Goal: Task Accomplishment & Management: Use online tool/utility

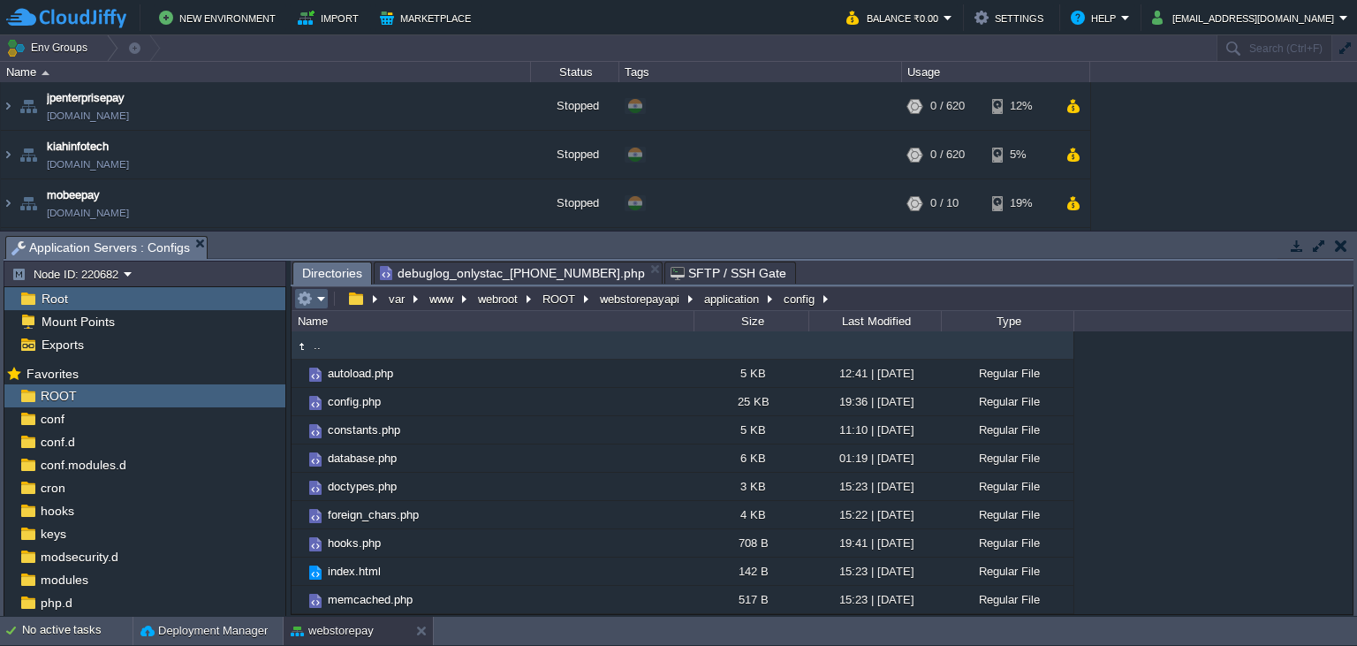
scroll to position [820, 0]
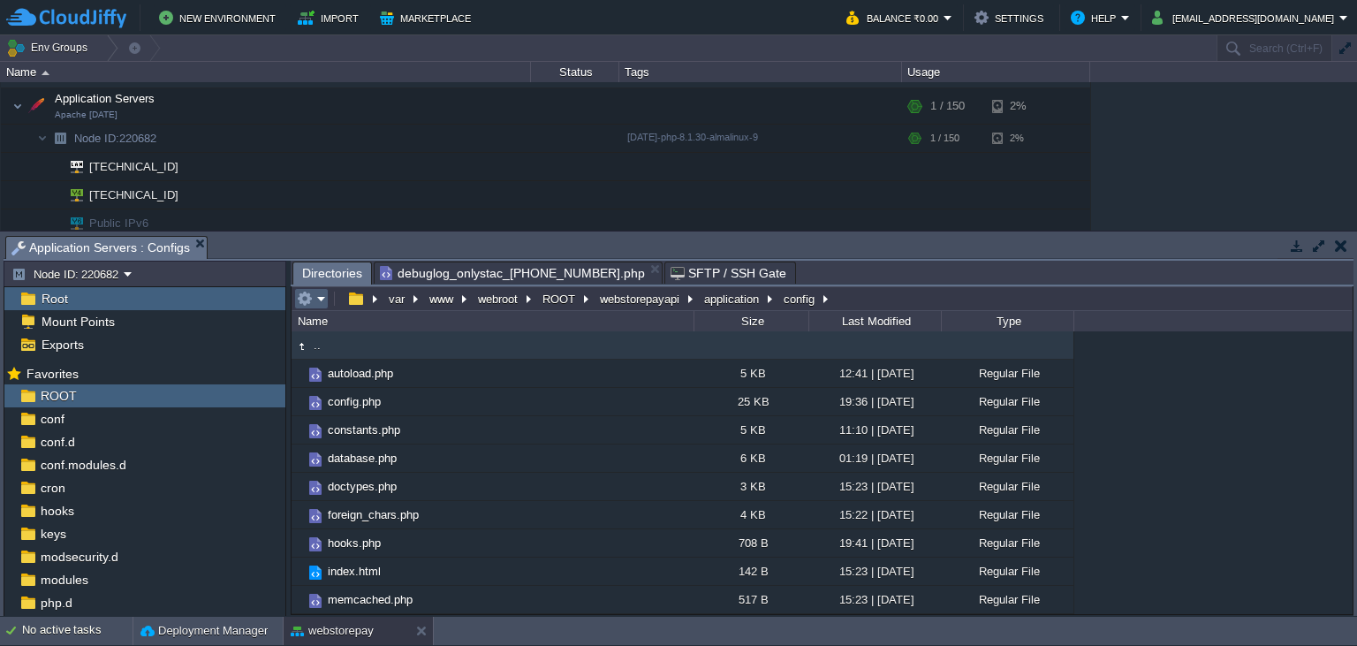
click at [320, 302] on em at bounding box center [311, 299] width 29 height 16
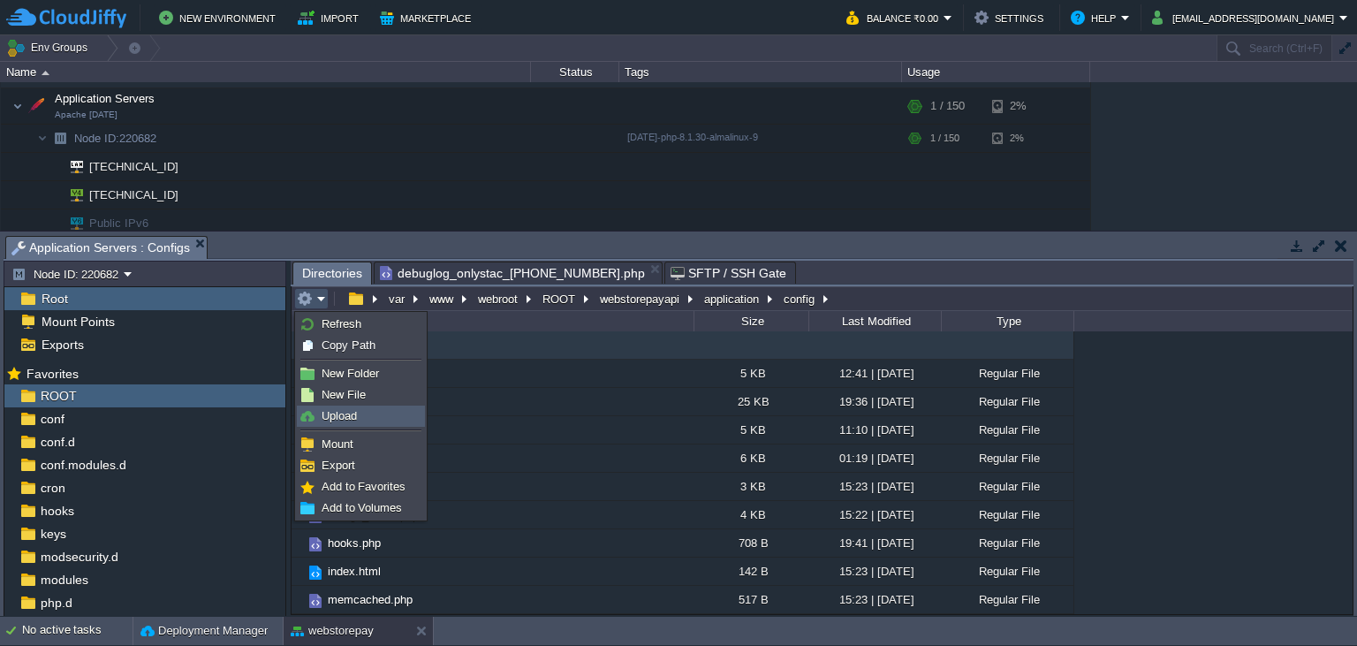
click at [340, 414] on span "Upload" at bounding box center [338, 415] width 35 height 13
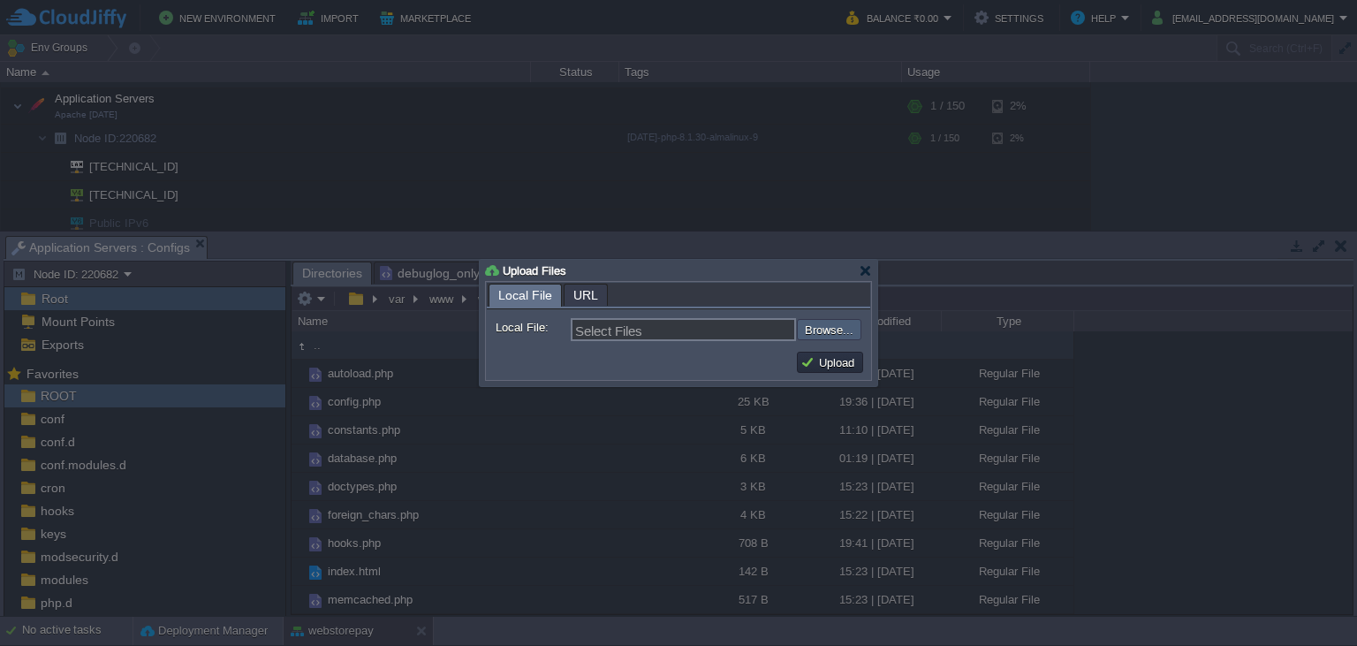
click at [822, 331] on input "file" at bounding box center [749, 329] width 223 height 21
type input "C:\fakepath\config.php"
type input "config.php"
click at [809, 359] on button "Upload" at bounding box center [829, 362] width 59 height 16
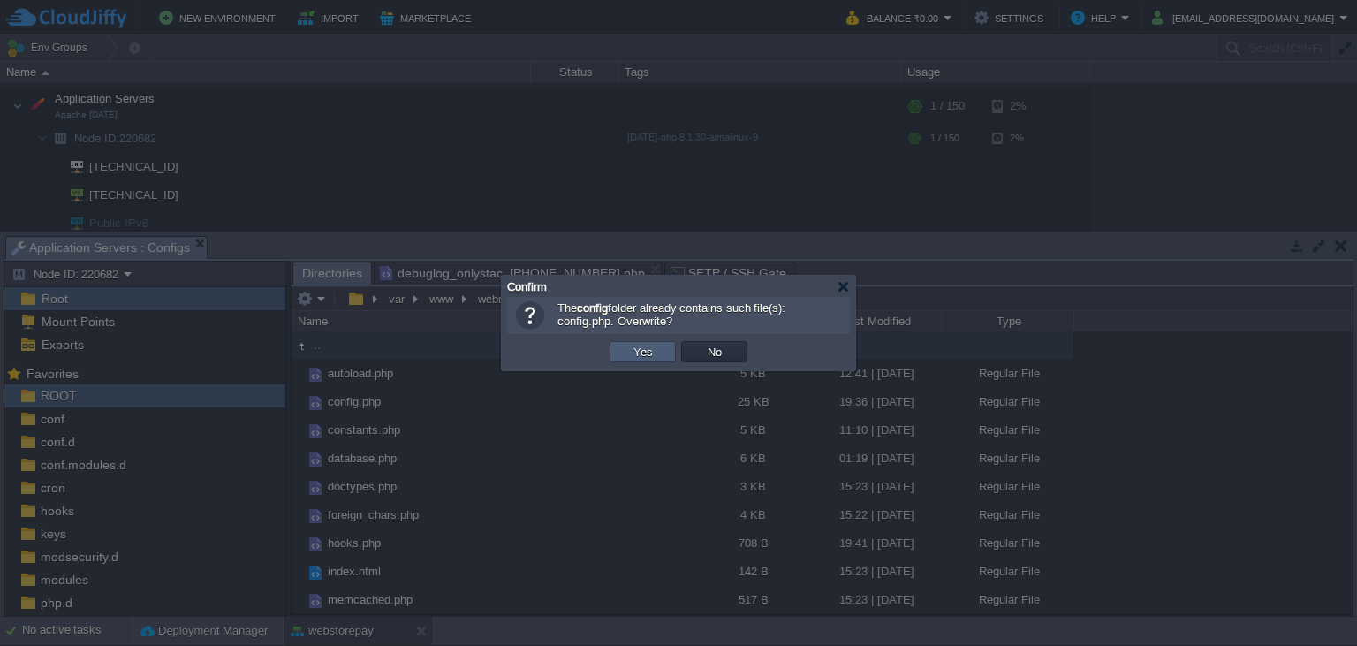
click at [638, 358] on button "Yes" at bounding box center [643, 352] width 30 height 16
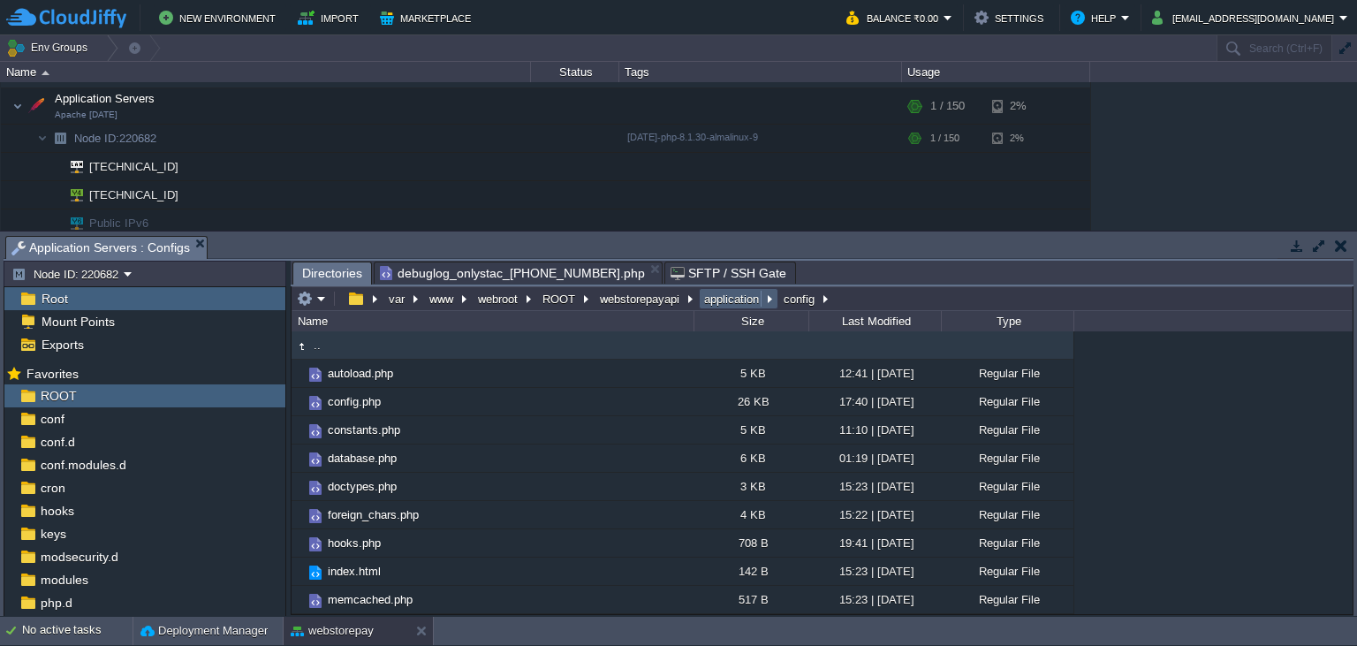
click at [738, 301] on button "application" at bounding box center [732, 299] width 62 height 16
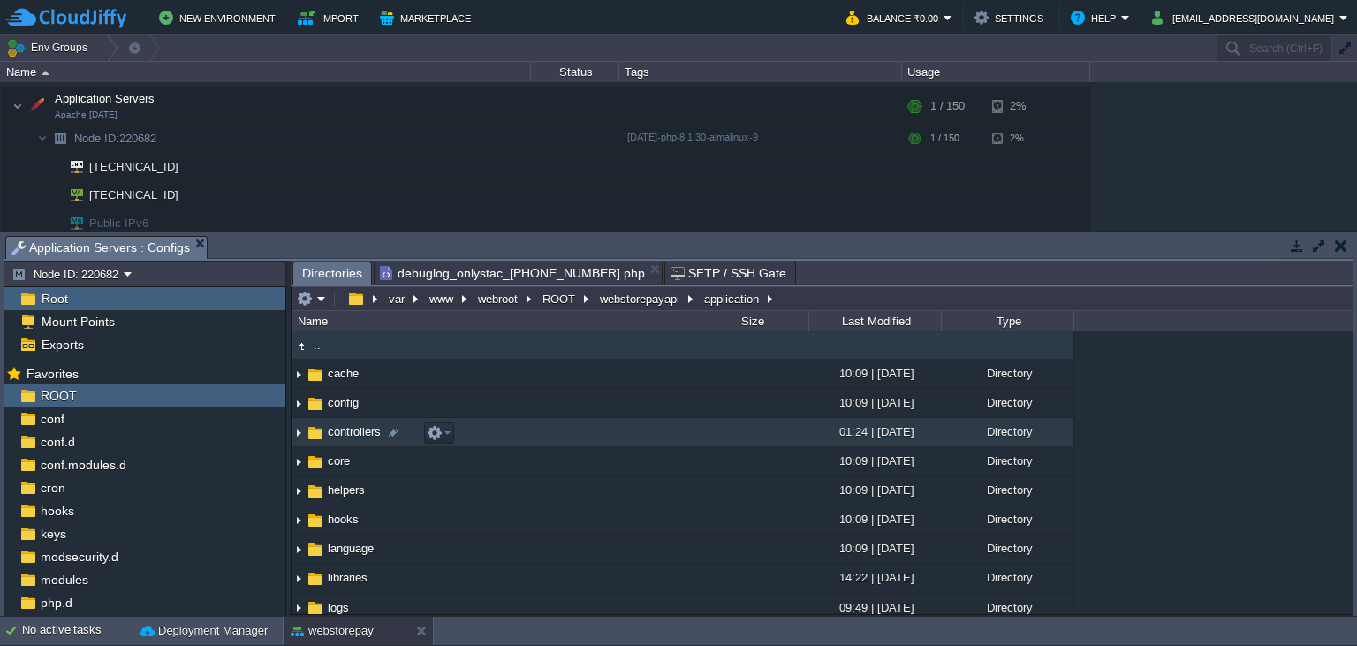
click at [363, 439] on span "controllers" at bounding box center [354, 431] width 58 height 15
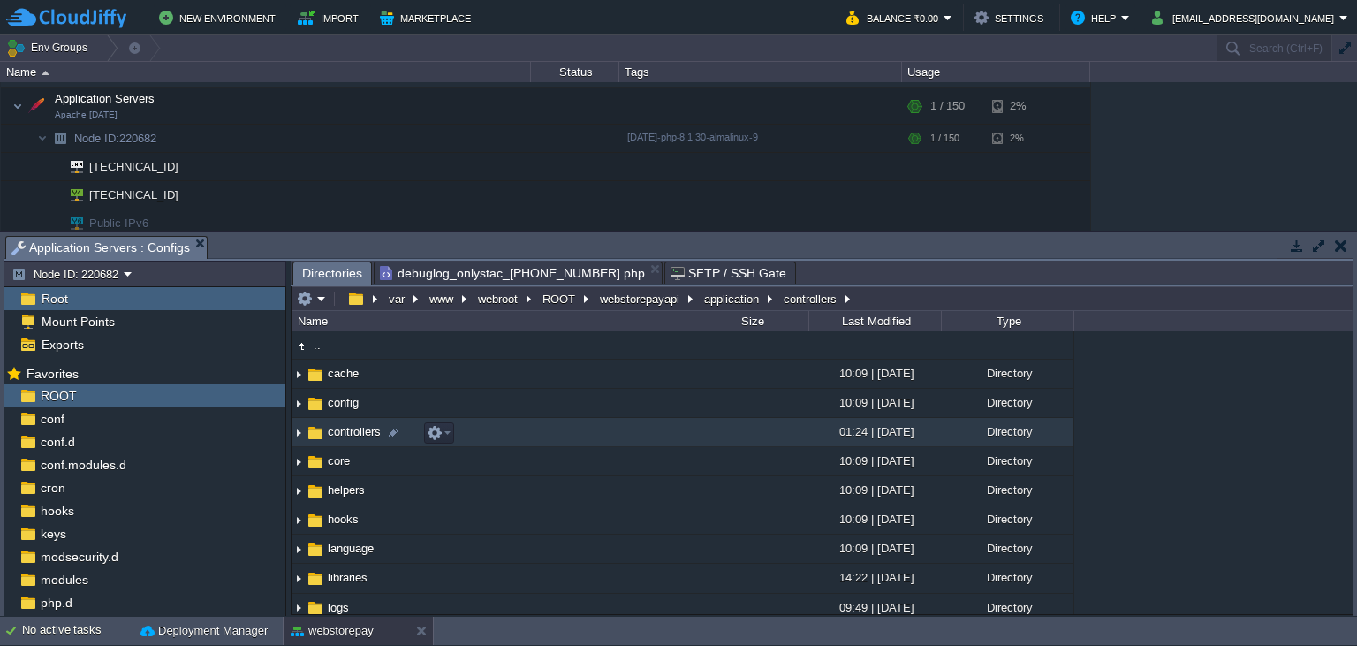
click at [363, 439] on span "controllers" at bounding box center [354, 431] width 58 height 15
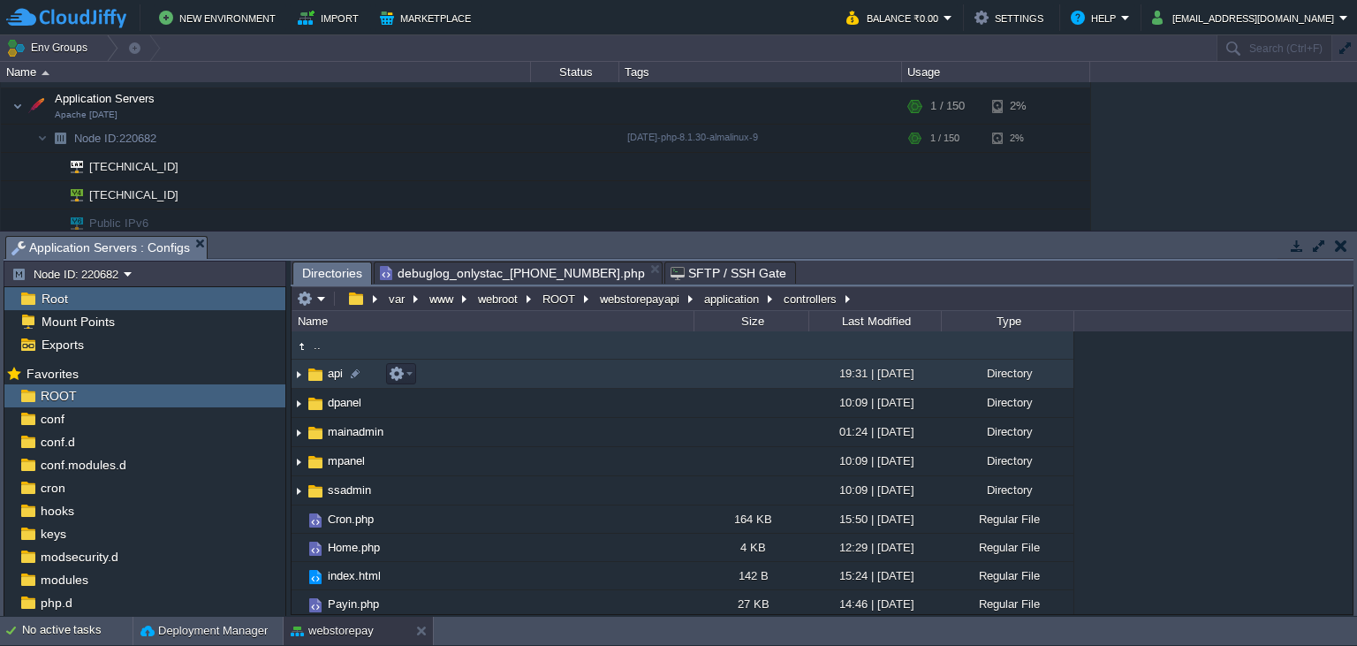
click at [317, 383] on img at bounding box center [315, 374] width 19 height 19
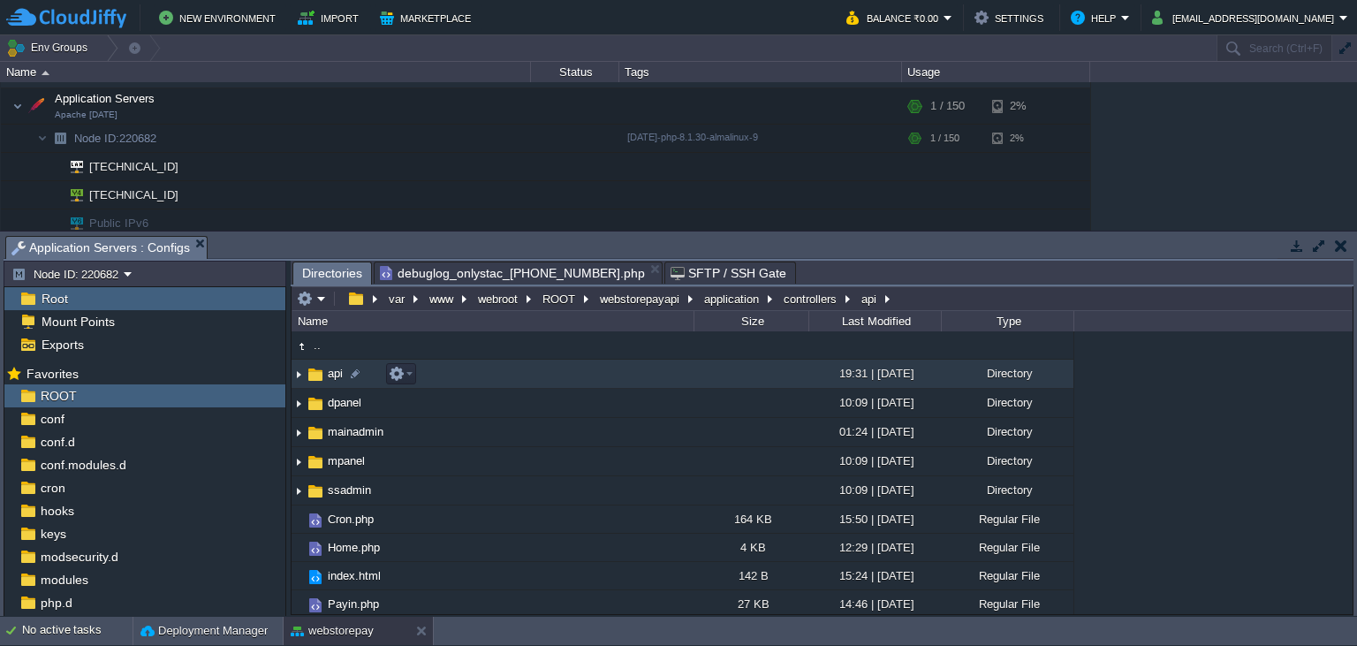
click at [317, 383] on img at bounding box center [315, 374] width 19 height 19
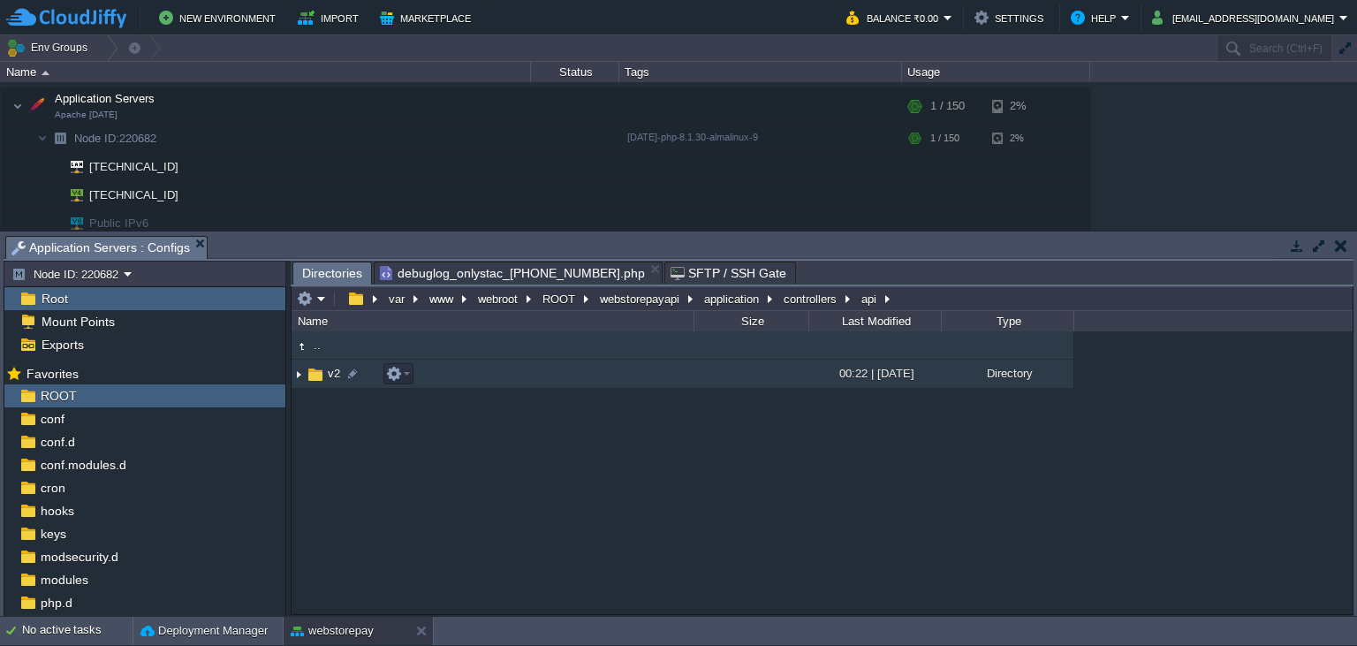
click at [318, 366] on td "v2" at bounding box center [492, 373] width 402 height 29
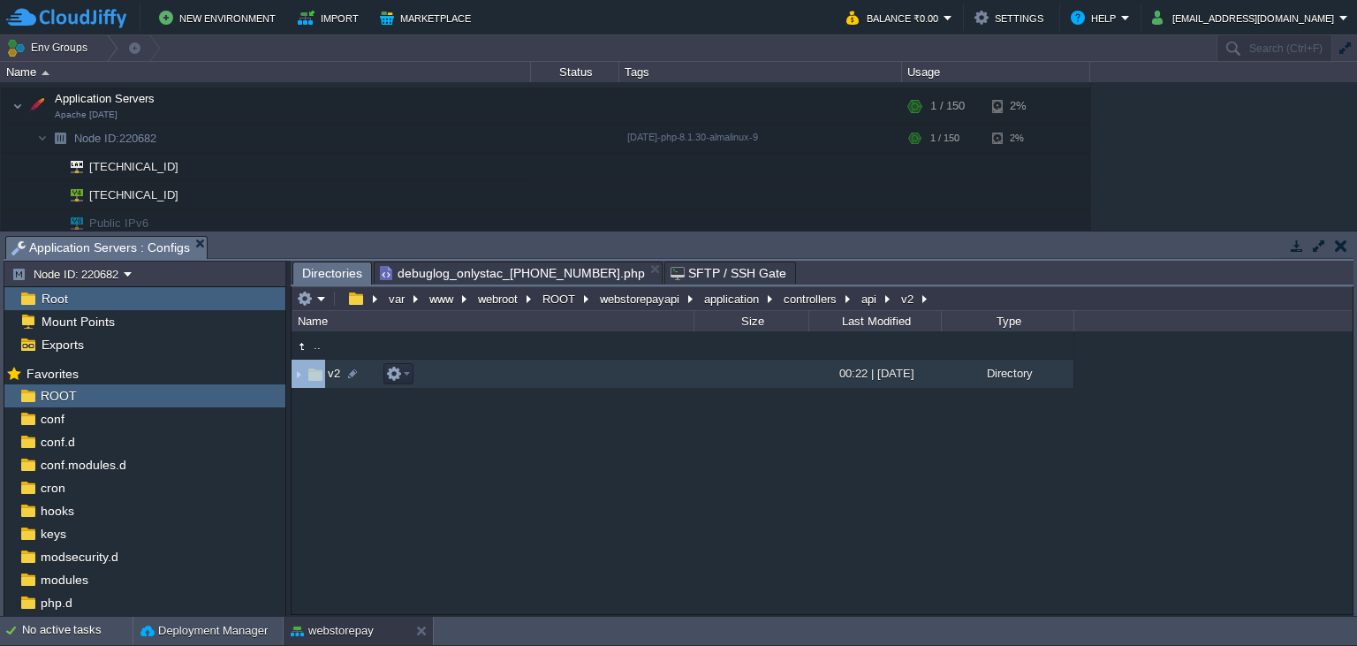
click at [318, 366] on td "v2" at bounding box center [492, 373] width 402 height 29
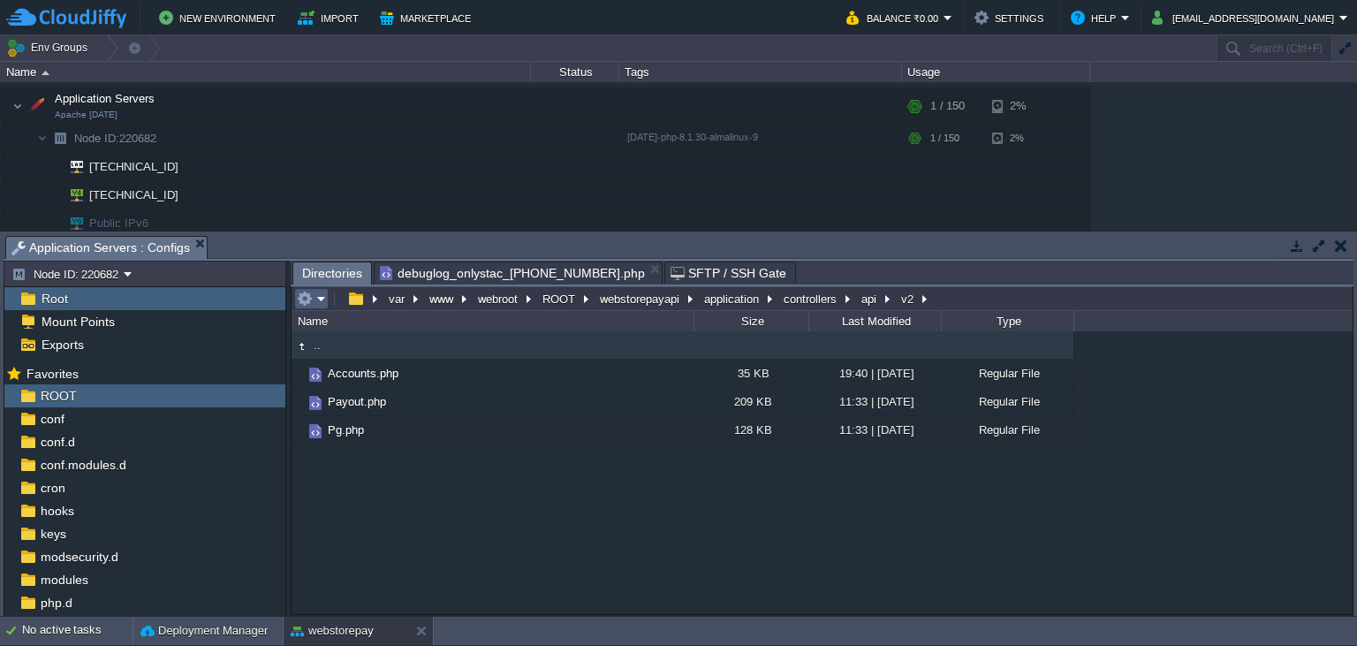
click at [319, 302] on em at bounding box center [311, 299] width 29 height 16
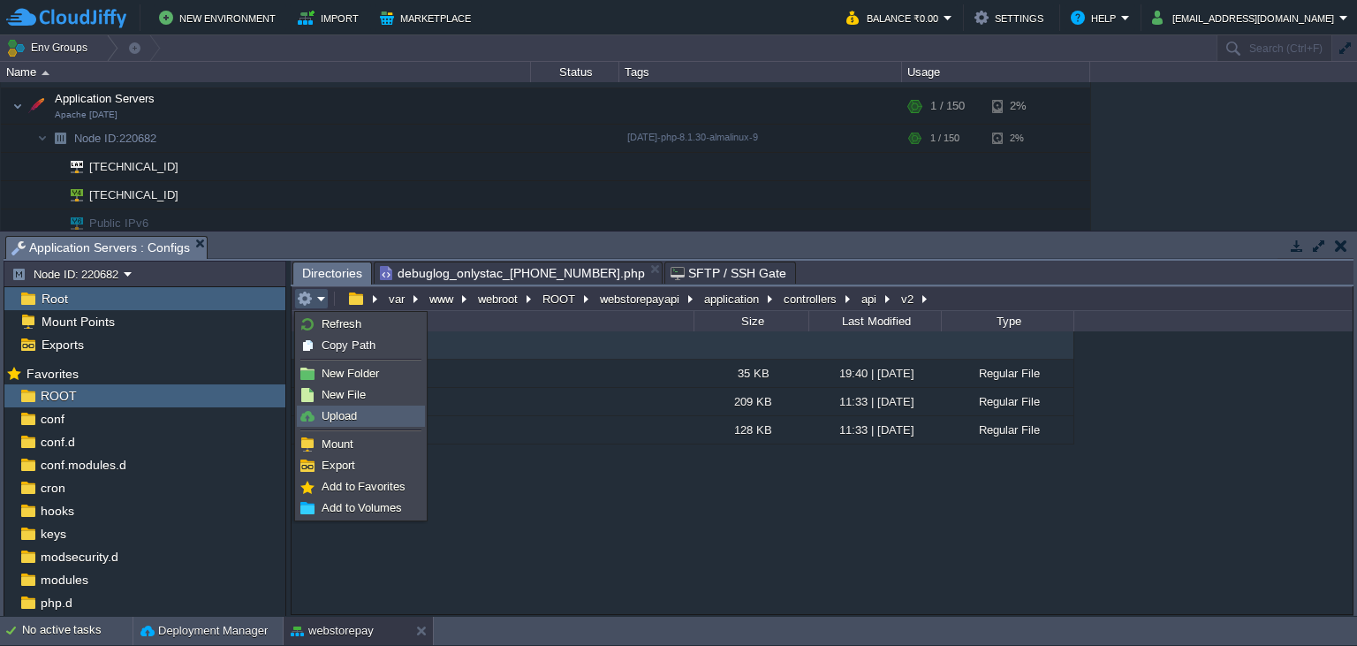
click at [363, 411] on link "Upload" at bounding box center [361, 415] width 126 height 19
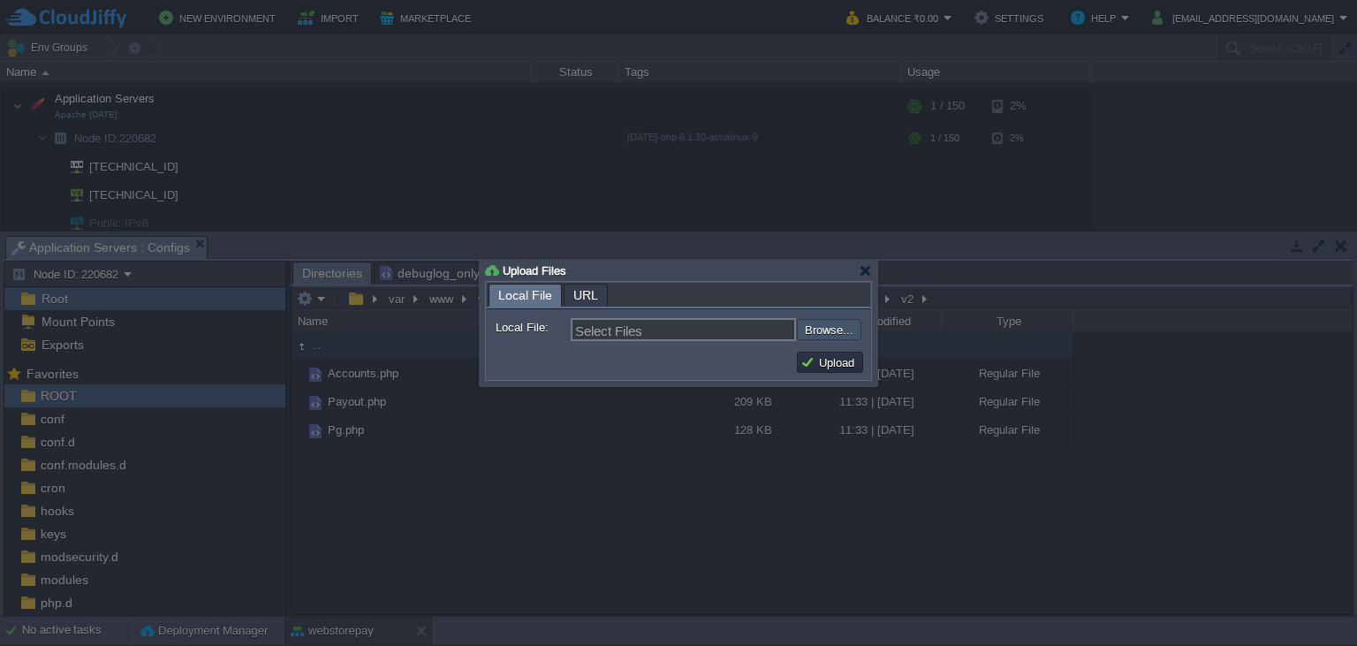
click at [821, 337] on input "file" at bounding box center [749, 329] width 223 height 21
type input "C:\fakepath\Pg.php"
type input "Pg.php"
click at [813, 359] on button "Upload" at bounding box center [829, 362] width 59 height 16
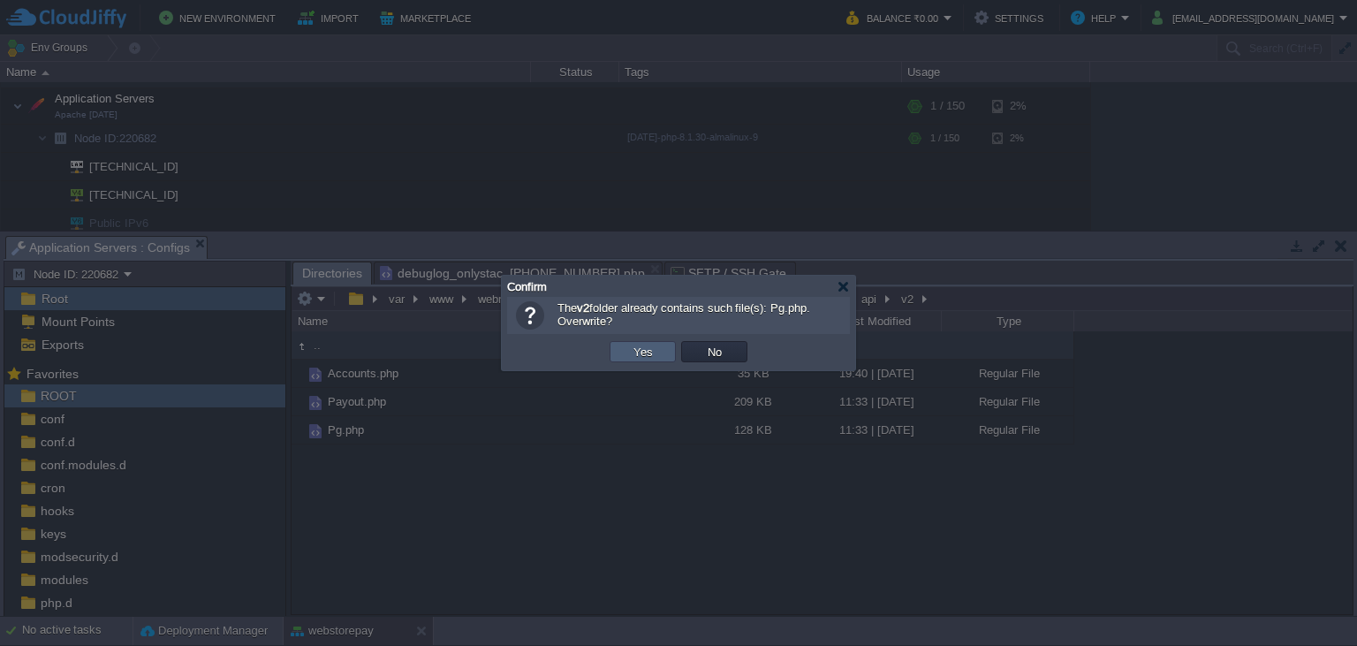
click at [645, 346] on button "Yes" at bounding box center [643, 352] width 30 height 16
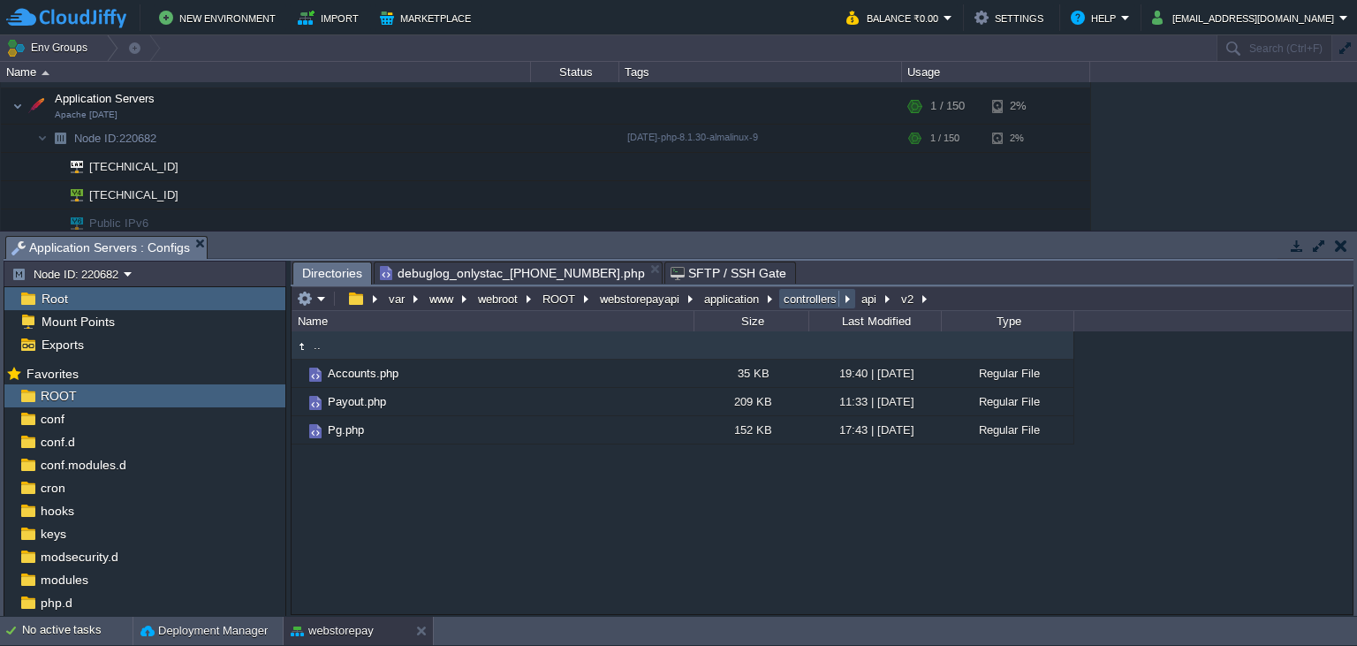
click at [802, 299] on button "controllers" at bounding box center [811, 299] width 60 height 16
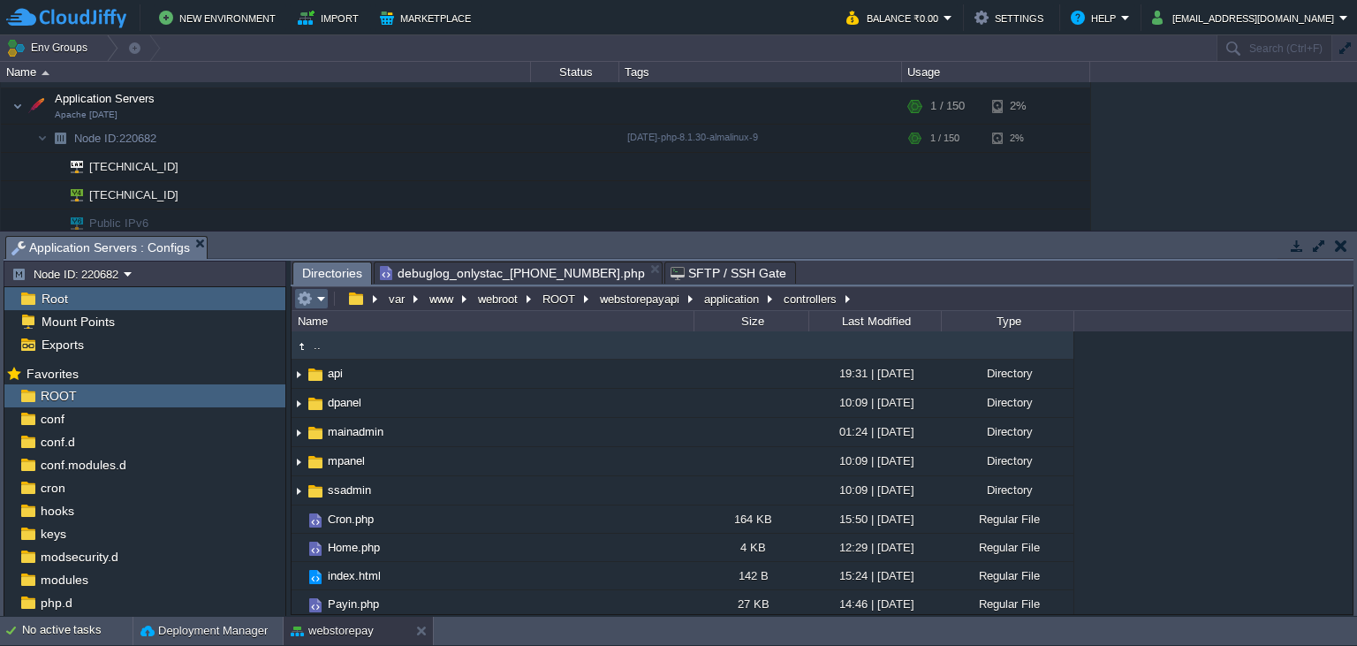
click at [313, 301] on em at bounding box center [311, 299] width 29 height 16
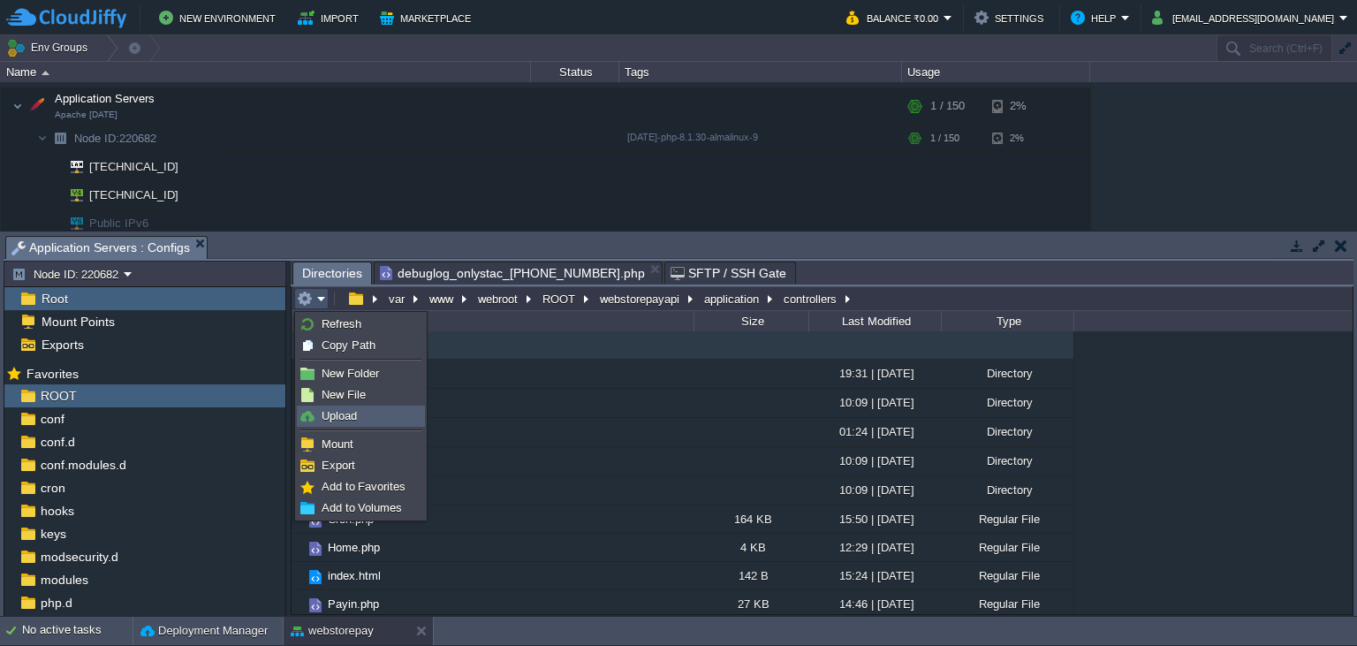
click at [335, 415] on span "Upload" at bounding box center [338, 415] width 35 height 13
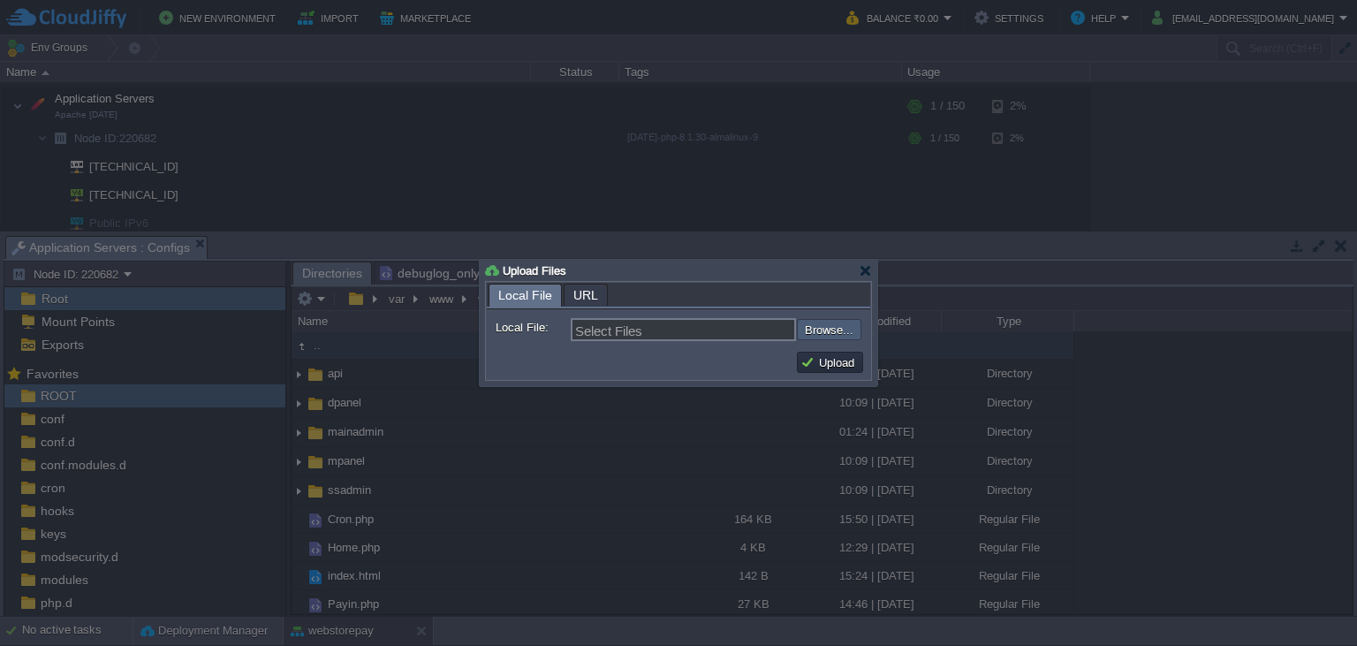
click at [846, 330] on input "file" at bounding box center [749, 329] width 223 height 21
type input "C:\fakepath\Payin.php"
type input "Payin.php"
click at [847, 368] on button "Upload" at bounding box center [829, 362] width 59 height 16
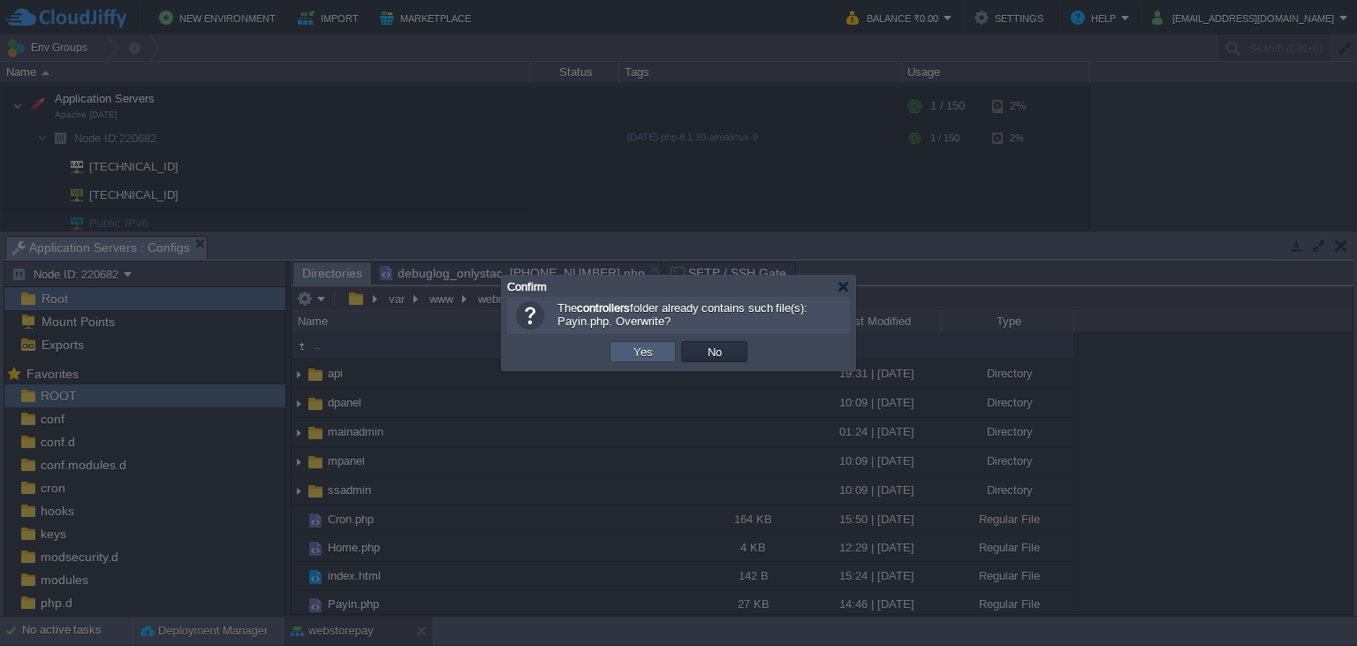
click at [620, 359] on td "Yes" at bounding box center [642, 351] width 66 height 21
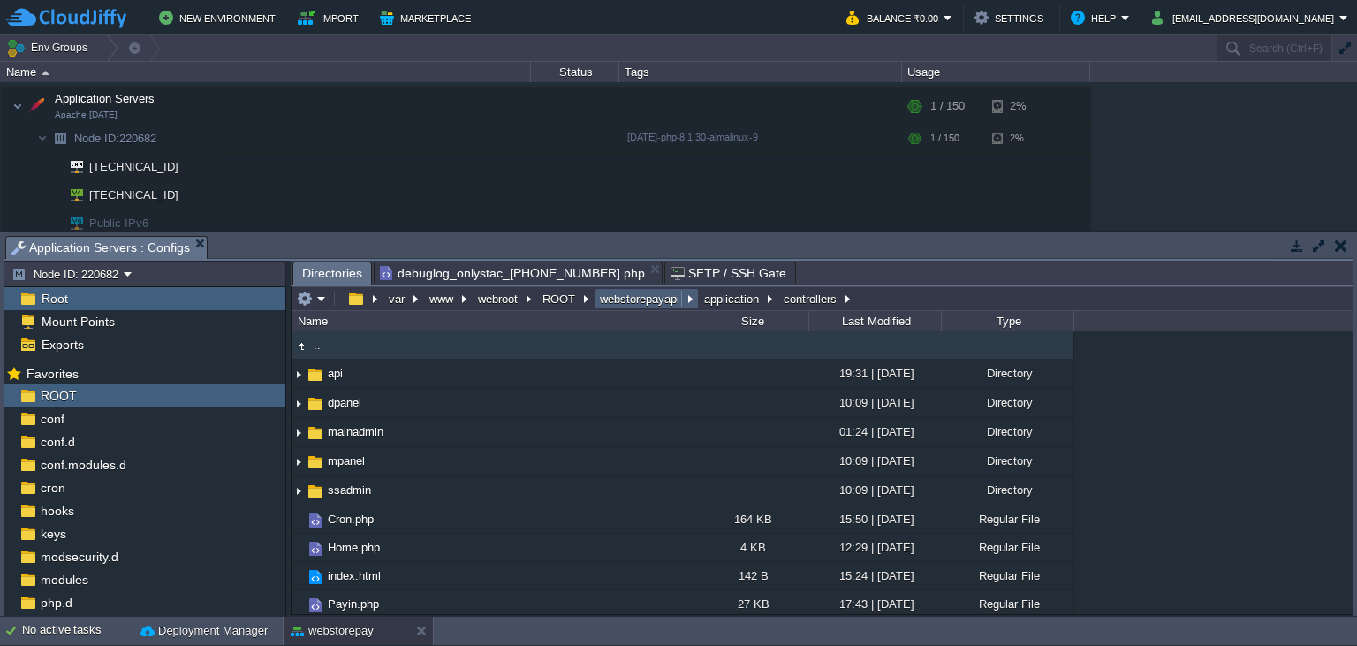
click at [655, 295] on button "webstorepayapi" at bounding box center [640, 299] width 87 height 16
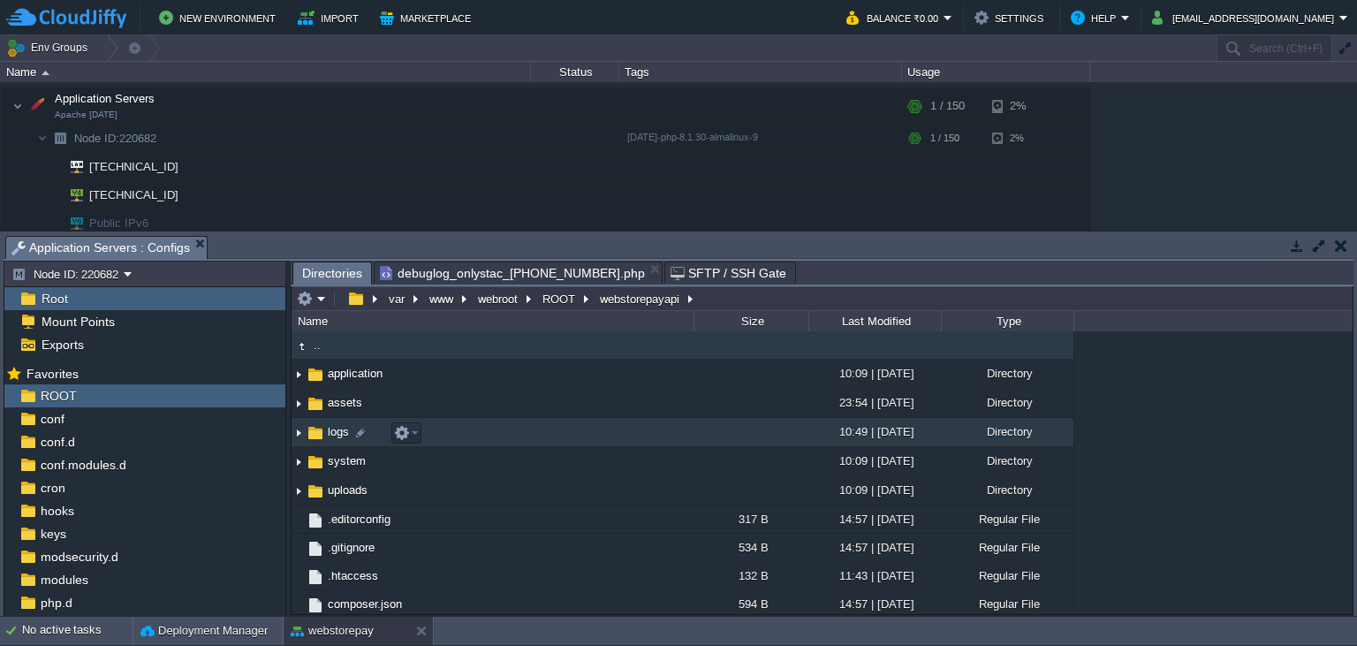
click at [317, 434] on img at bounding box center [315, 432] width 19 height 19
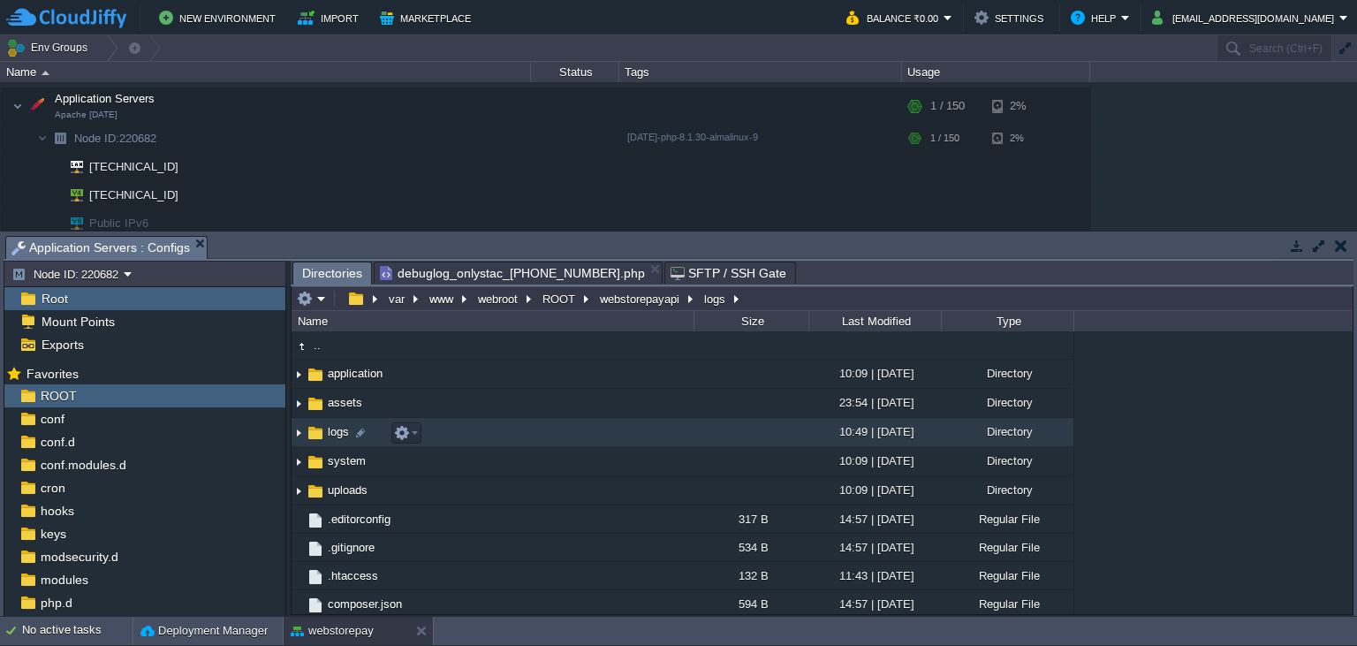
click at [317, 434] on img at bounding box center [315, 432] width 19 height 19
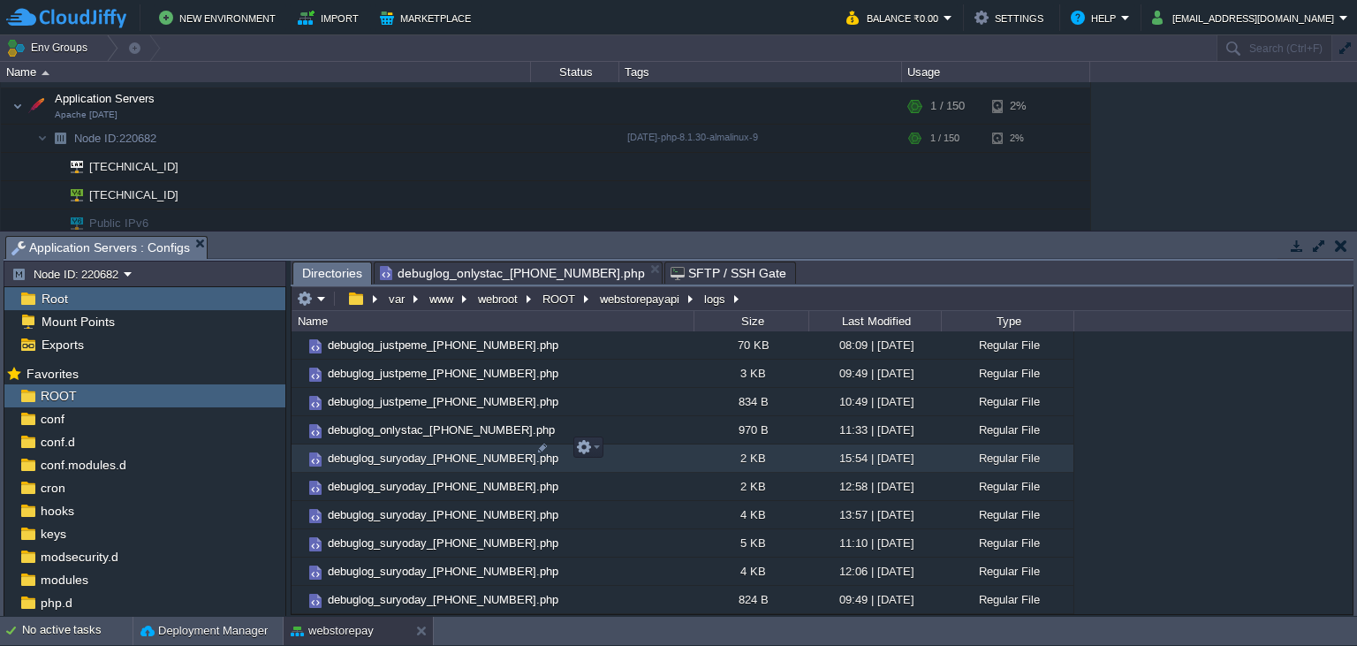
scroll to position [1627, 0]
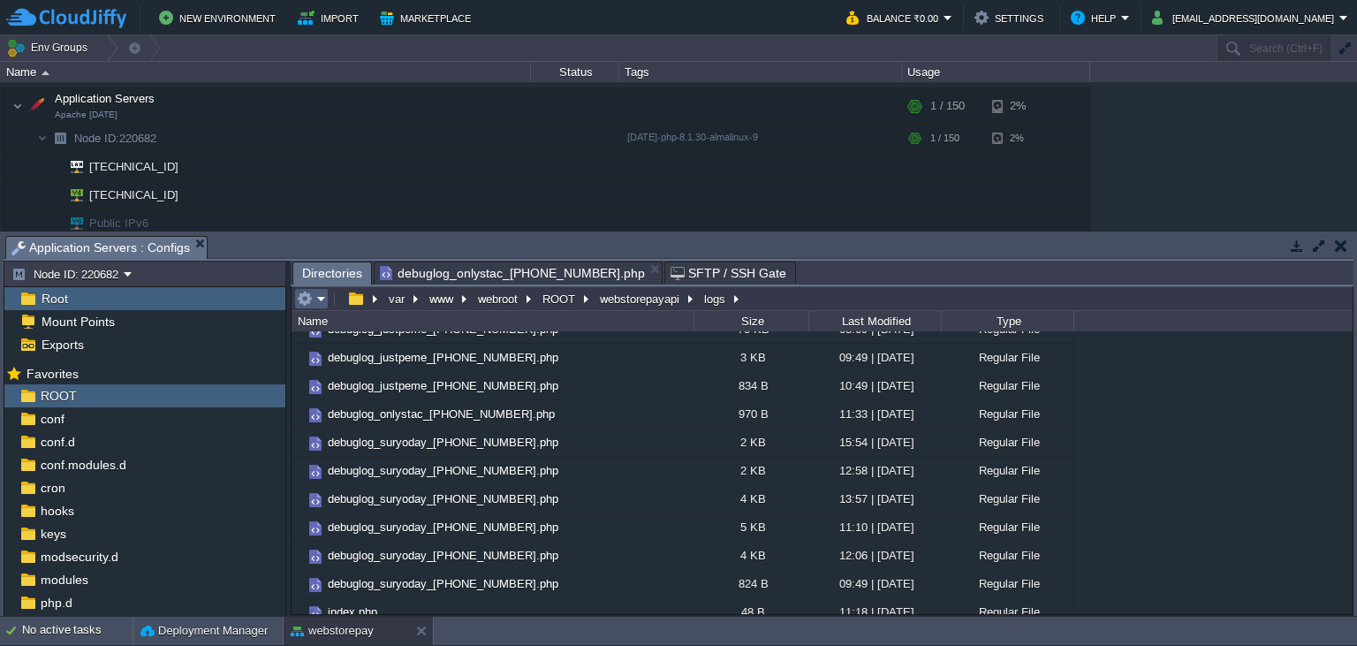
click at [317, 301] on em at bounding box center [311, 299] width 29 height 16
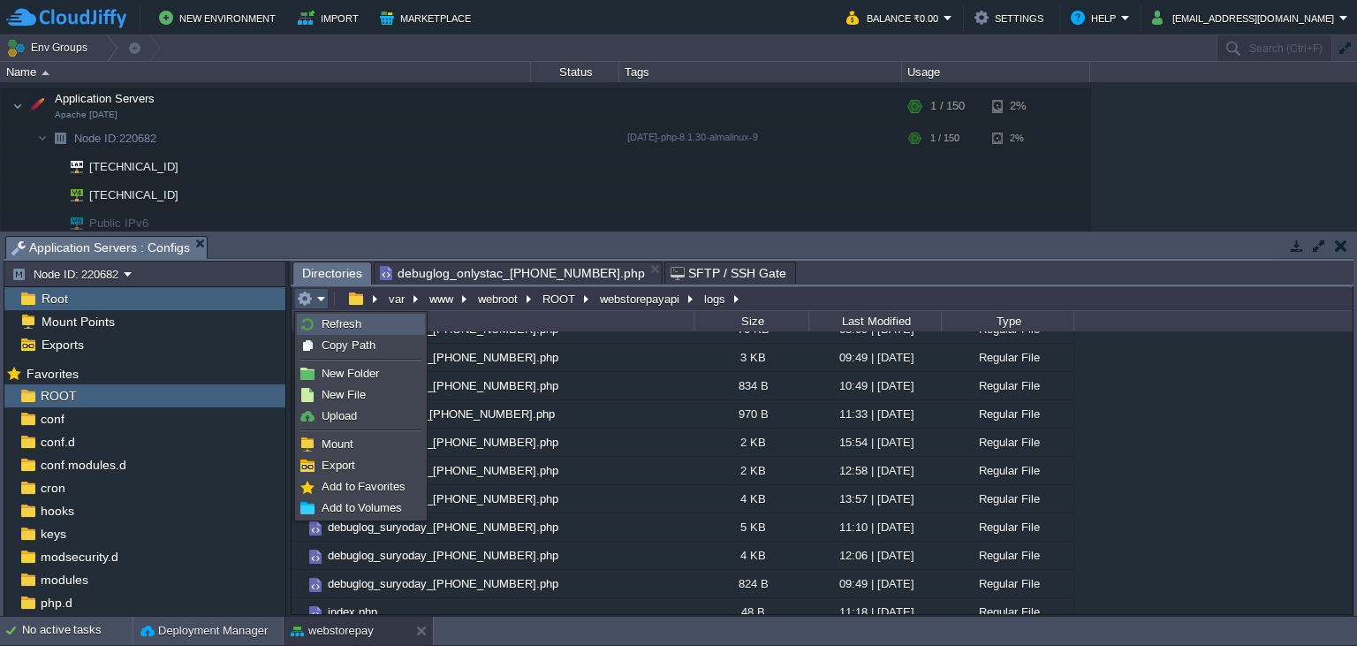
click at [347, 323] on span "Refresh" at bounding box center [341, 323] width 40 height 13
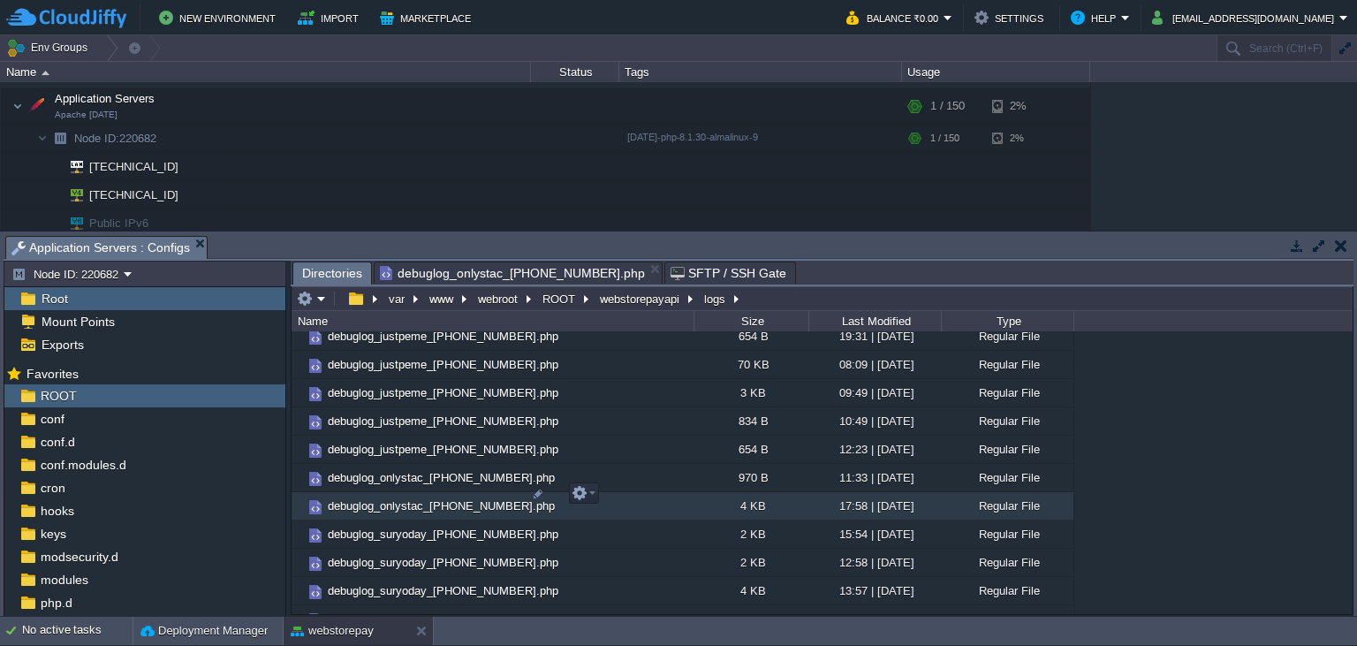
scroll to position [1772, 0]
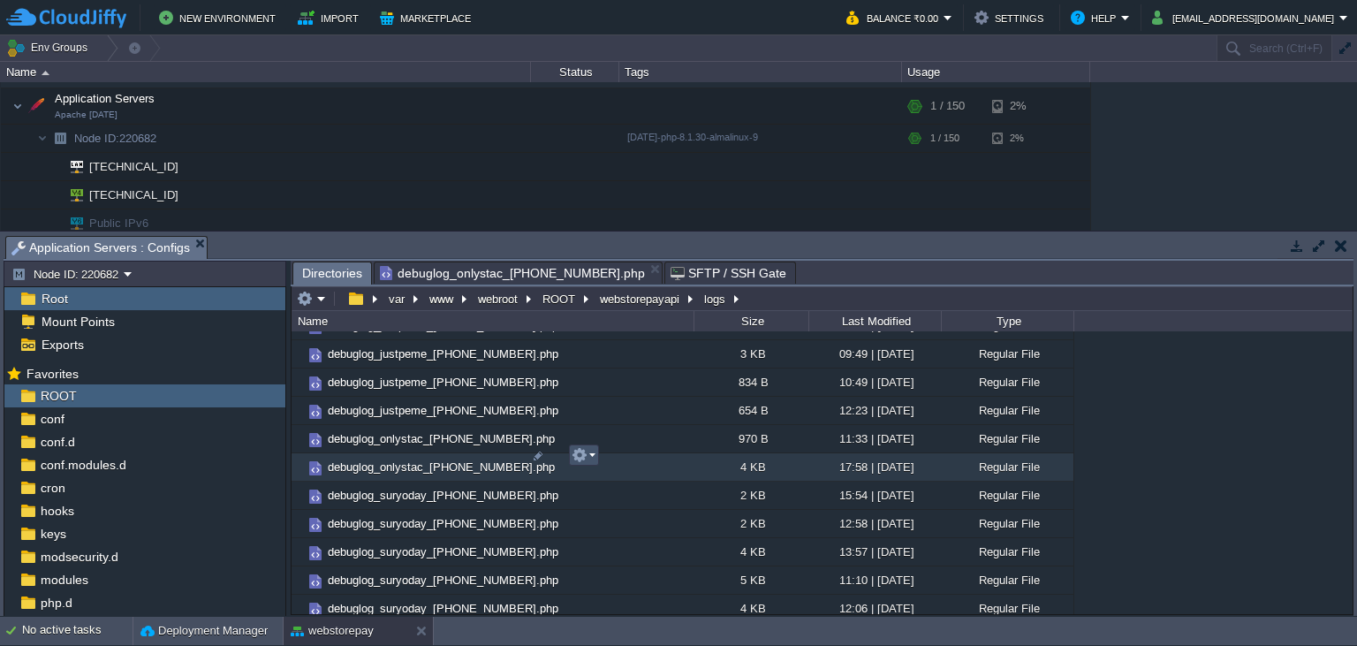
click at [579, 458] on button "button" at bounding box center [579, 455] width 16 height 16
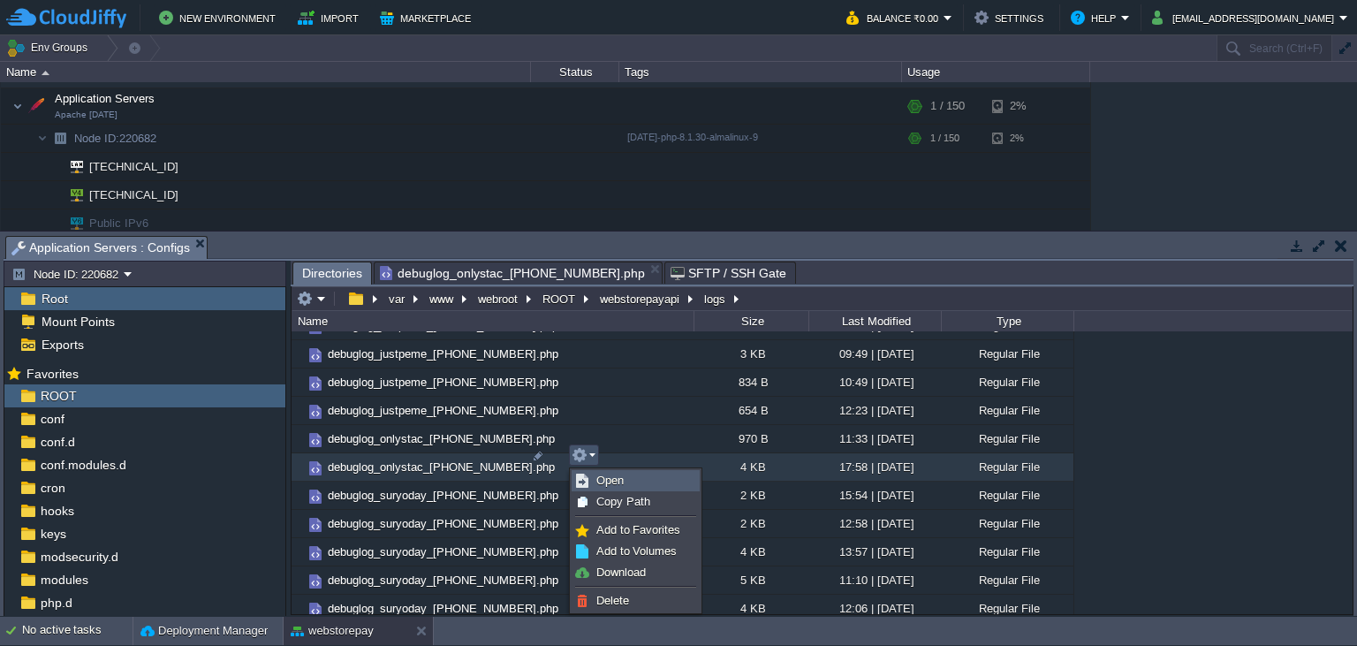
click at [593, 482] on link "Open" at bounding box center [635, 480] width 126 height 19
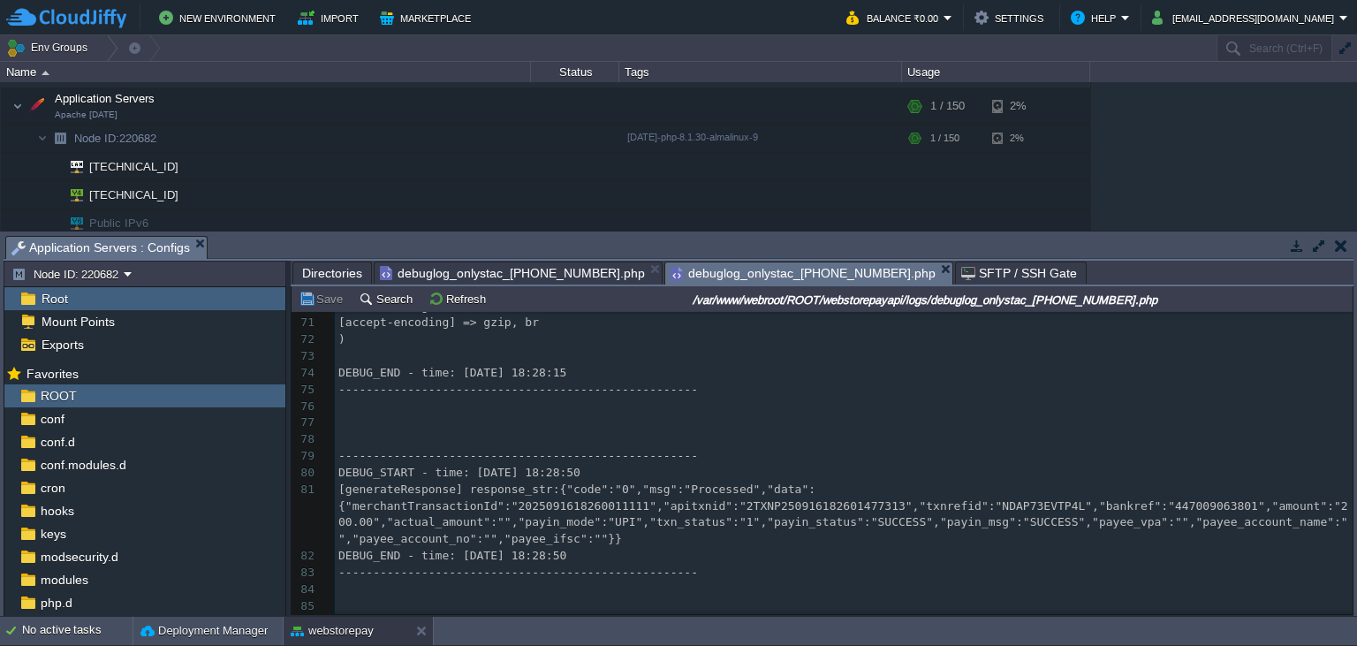
scroll to position [1286, 0]
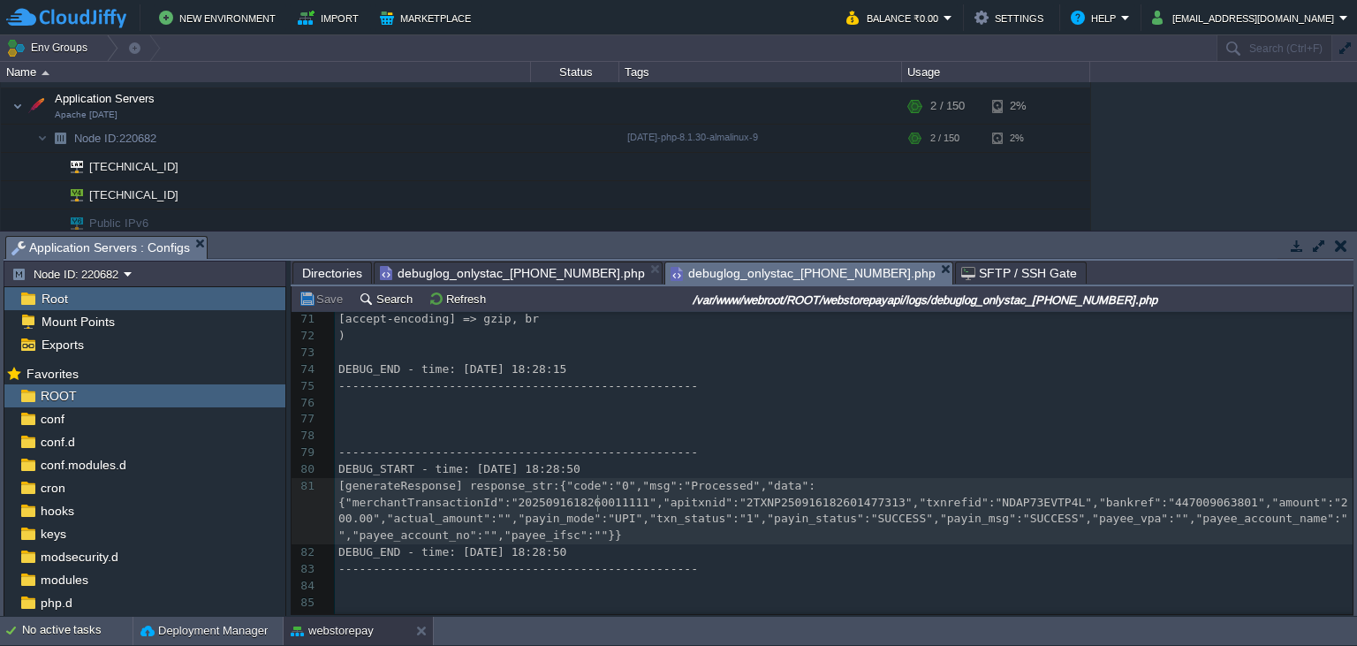
click at [594, 499] on span "[generateResponse] response_str:{"code":"0","msg":"Processed","data":{"merchant…" at bounding box center [843, 511] width 1010 height 64
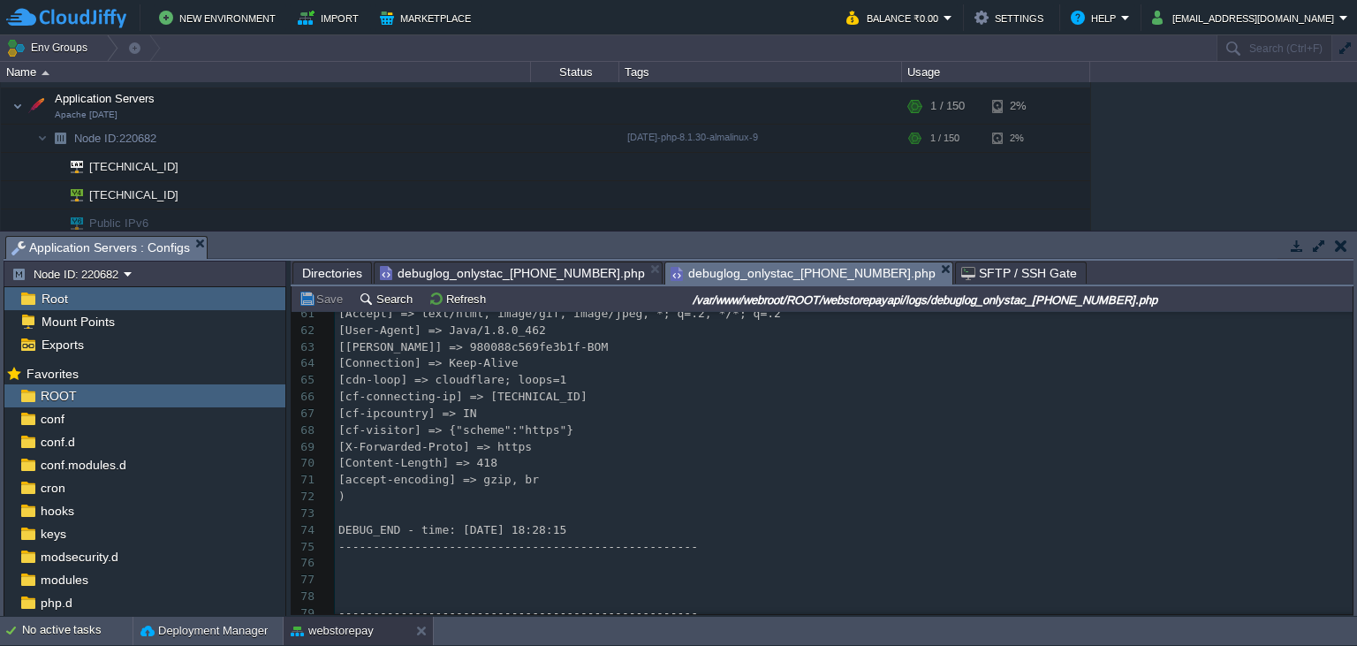
scroll to position [883, 0]
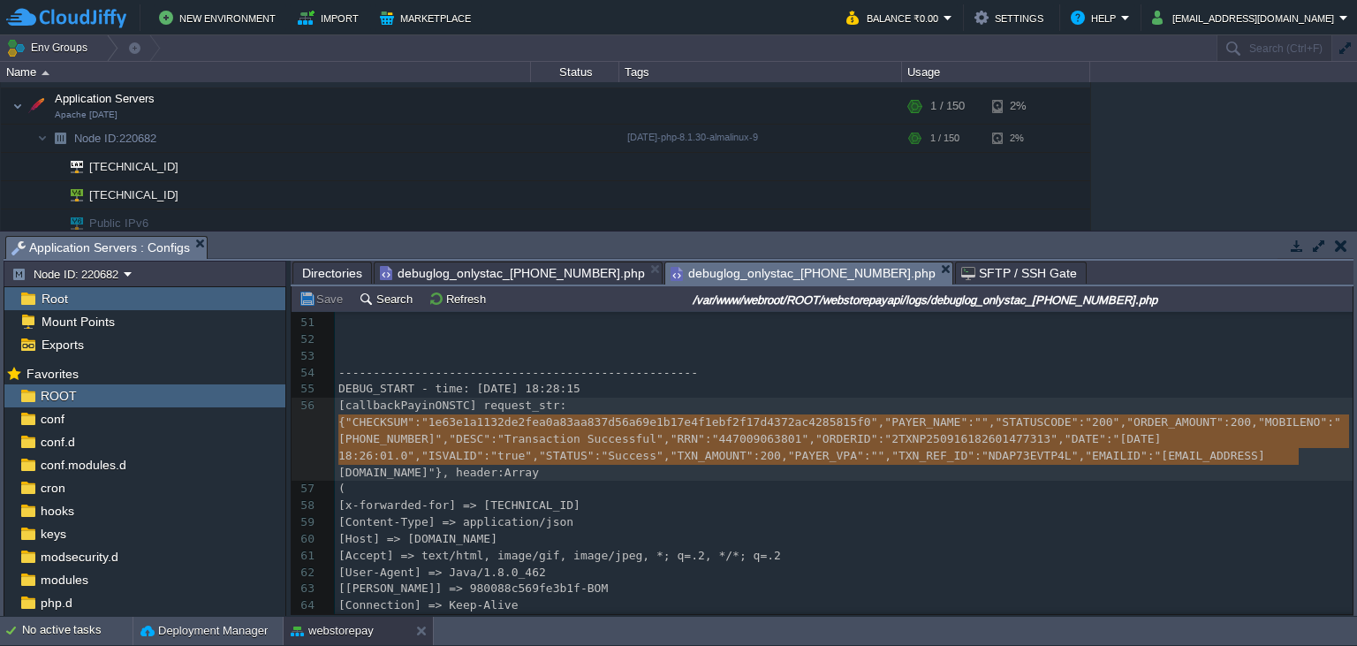
type textarea "{"CHECKSUM":"1e63e1a1132de2fea0a83aa837d56a69e1b17e4f1ebf2f17d4372ac4285815f0",…"
drag, startPoint x: 336, startPoint y: 427, endPoint x: 1277, endPoint y: 451, distance: 941.8
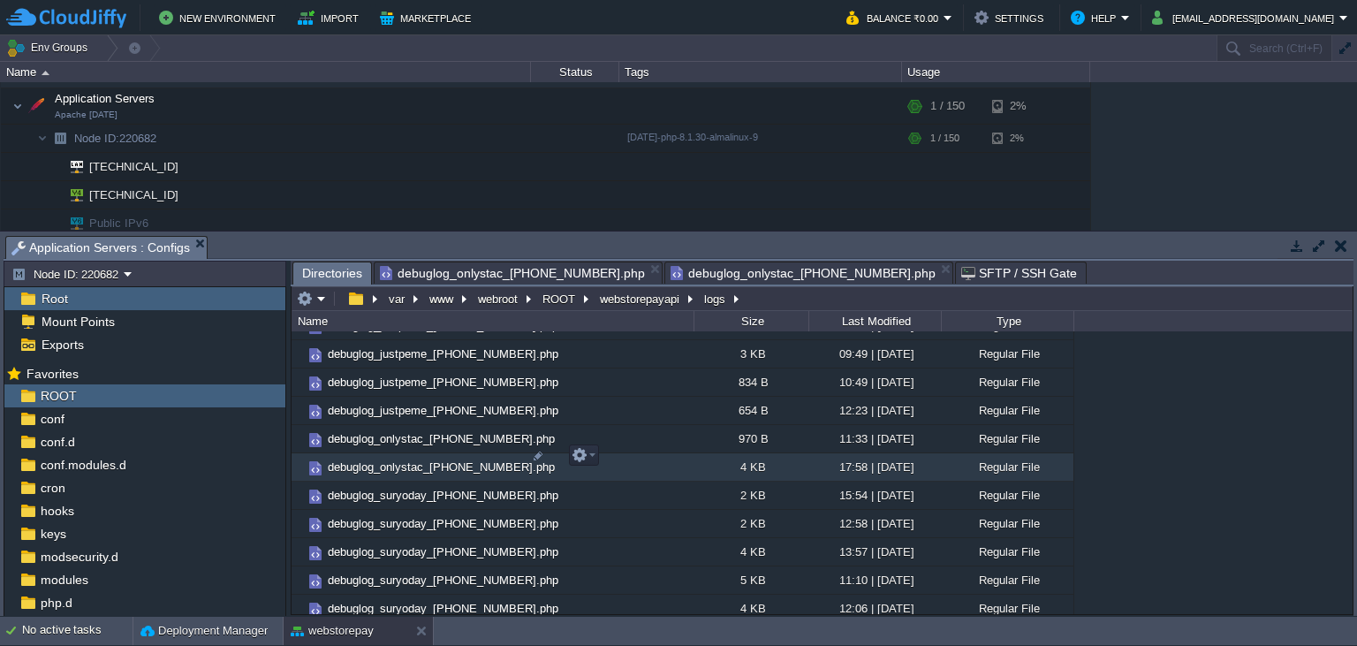
click at [332, 266] on span "Directories" at bounding box center [332, 273] width 60 height 22
click at [638, 302] on button "webstorepayapi" at bounding box center [640, 299] width 87 height 16
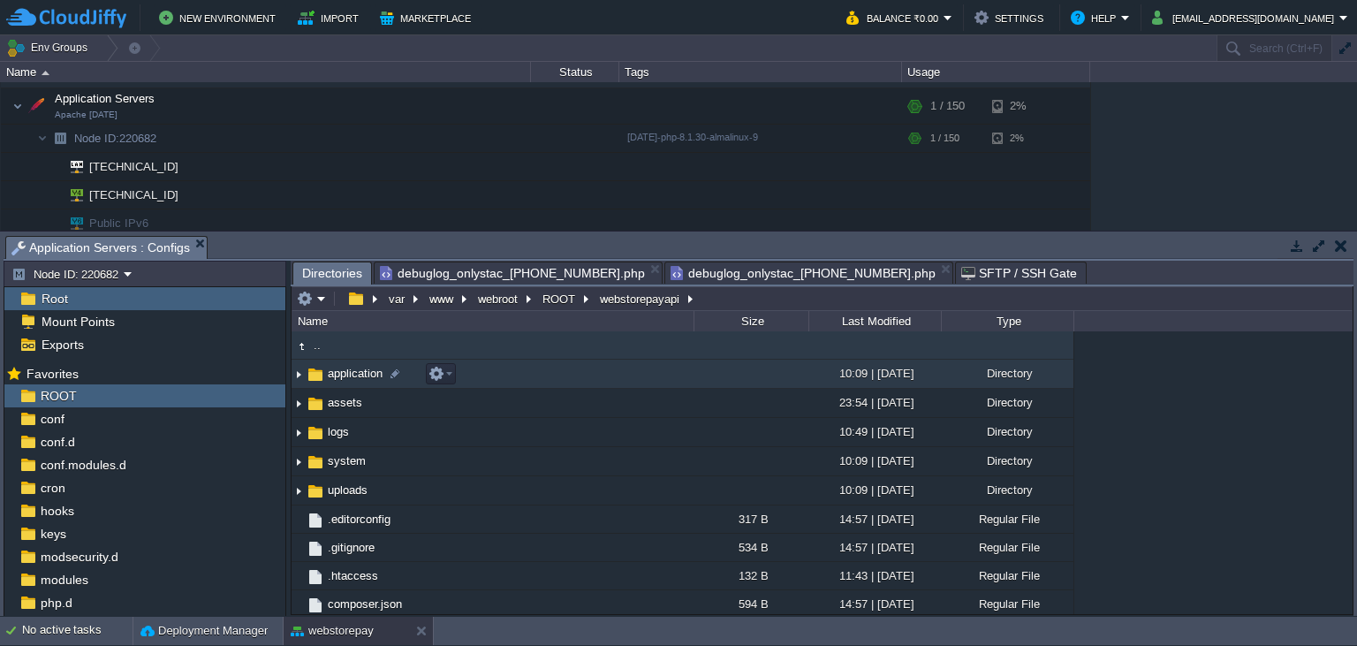
click at [343, 373] on span "application" at bounding box center [355, 373] width 60 height 15
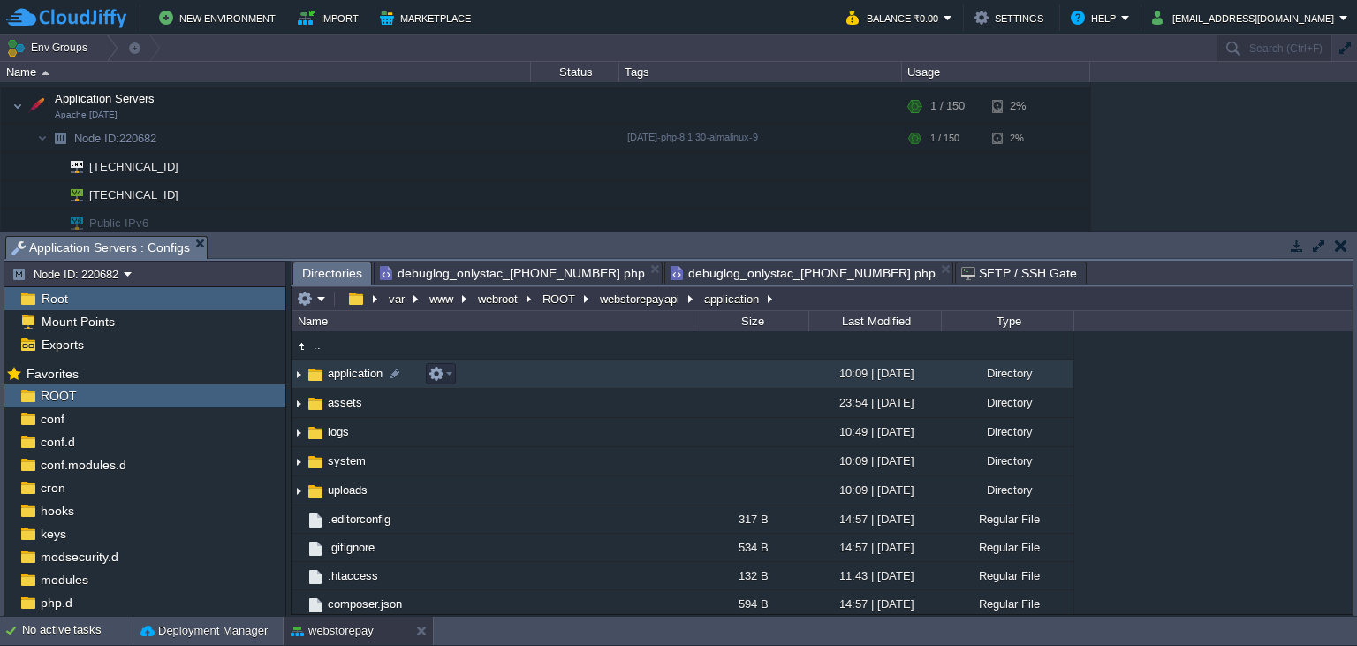
click at [343, 373] on span "application" at bounding box center [355, 373] width 60 height 15
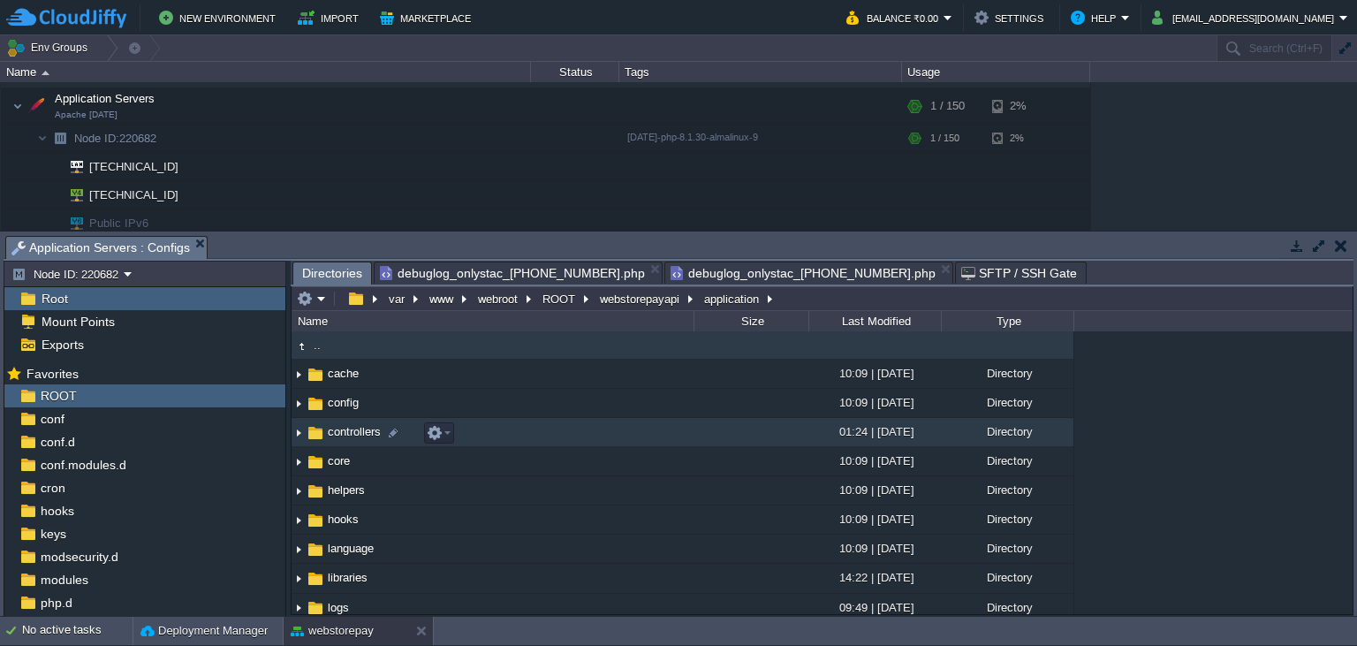
click at [352, 433] on span "controllers" at bounding box center [354, 431] width 58 height 15
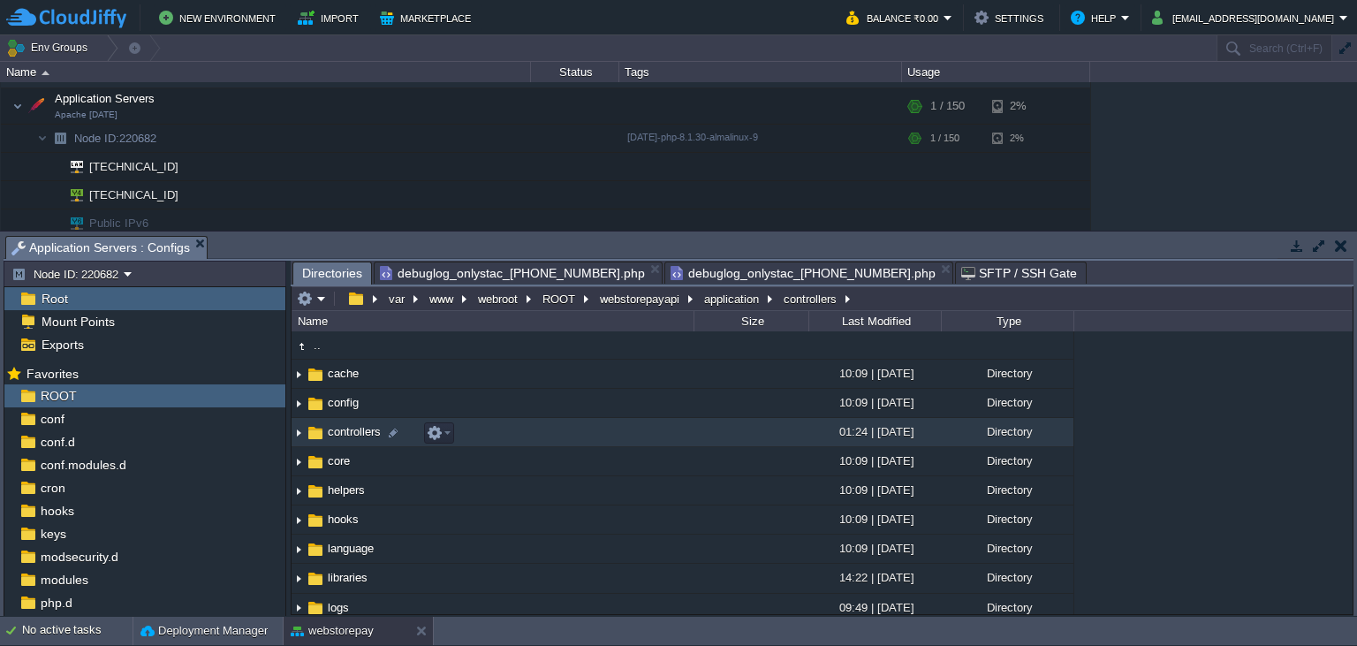
click at [352, 433] on span "controllers" at bounding box center [354, 431] width 58 height 15
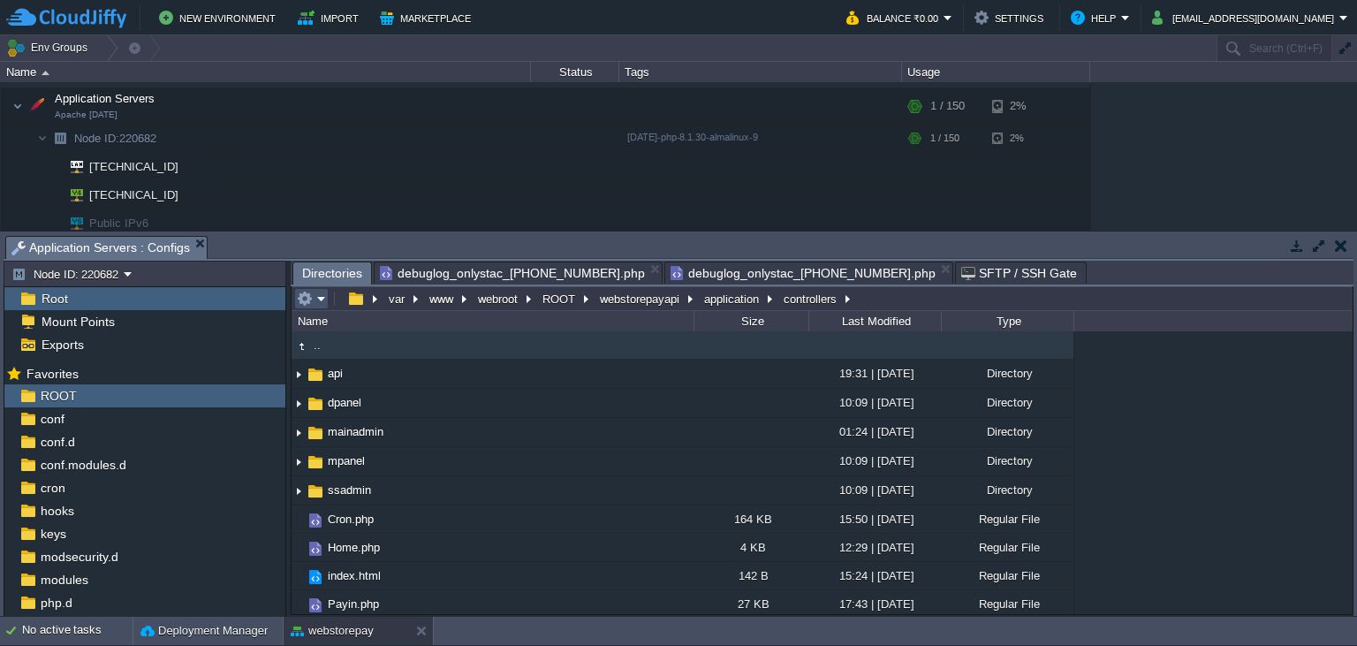
click at [312, 305] on button "button" at bounding box center [305, 299] width 16 height 16
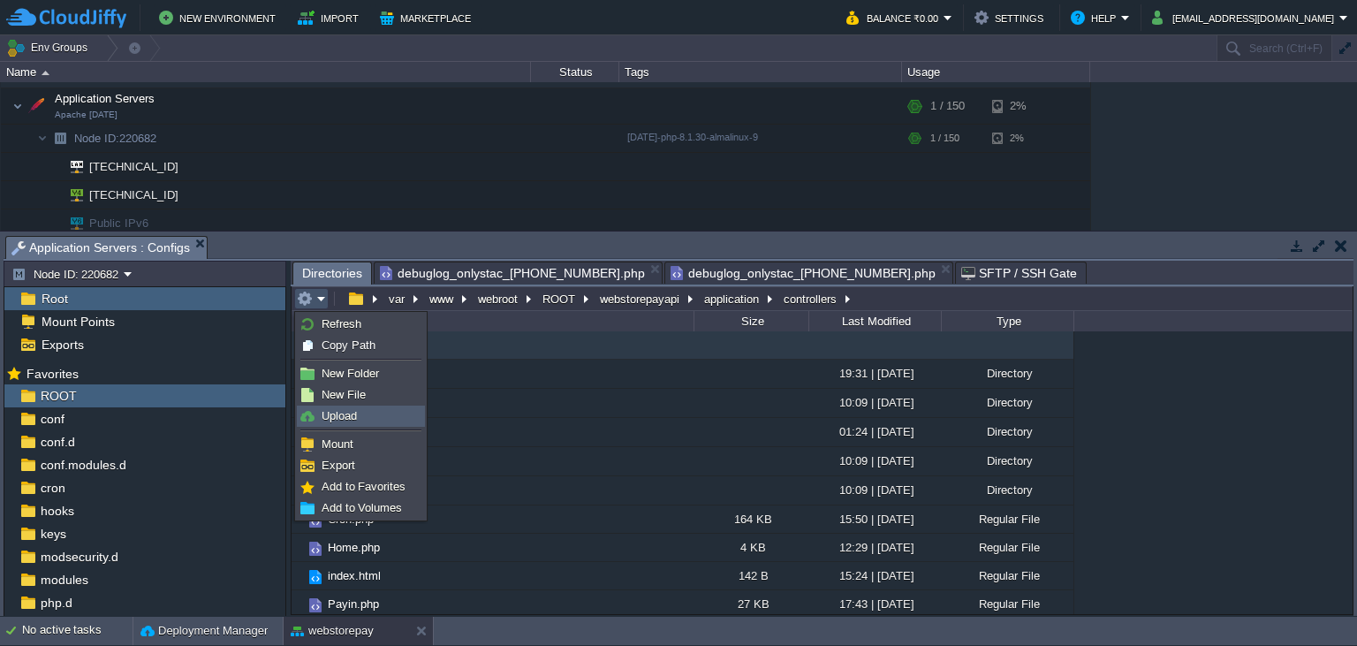
click at [342, 416] on span "Upload" at bounding box center [338, 415] width 35 height 13
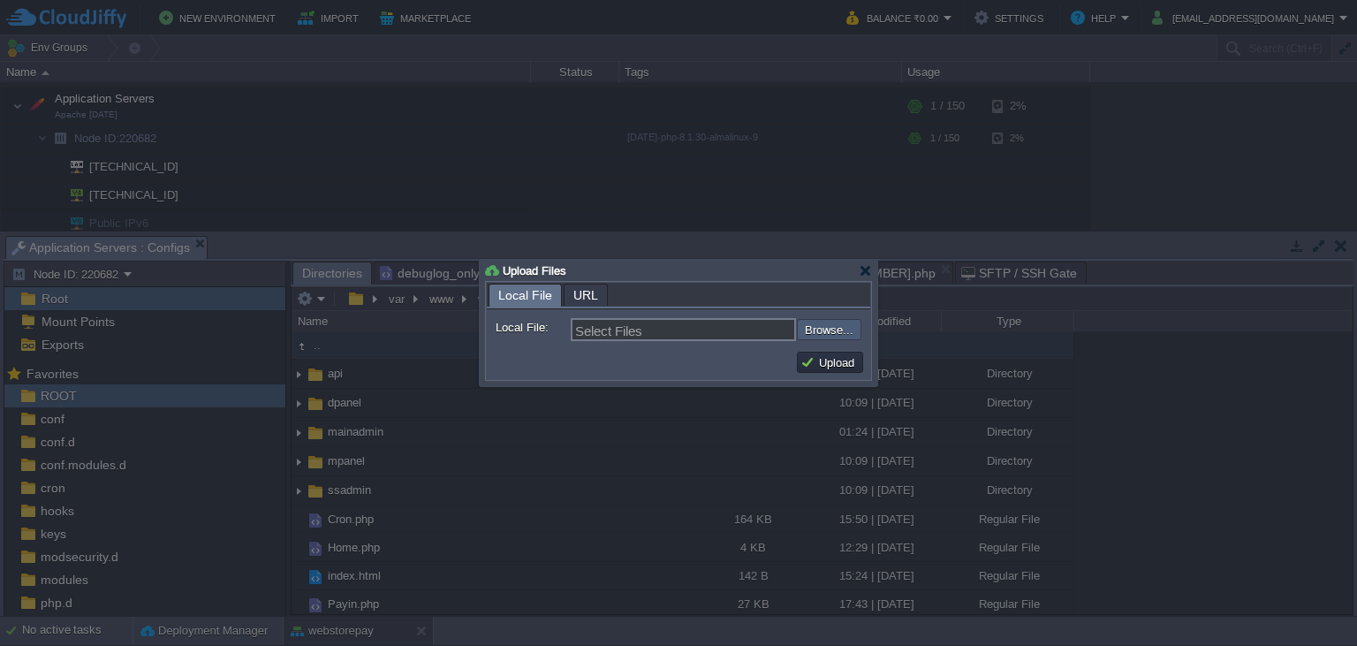
click at [843, 331] on input "file" at bounding box center [749, 329] width 223 height 21
type input "C:\fakepath\Payin.php"
type input "Payin.php"
click at [832, 365] on button "Upload" at bounding box center [829, 362] width 59 height 16
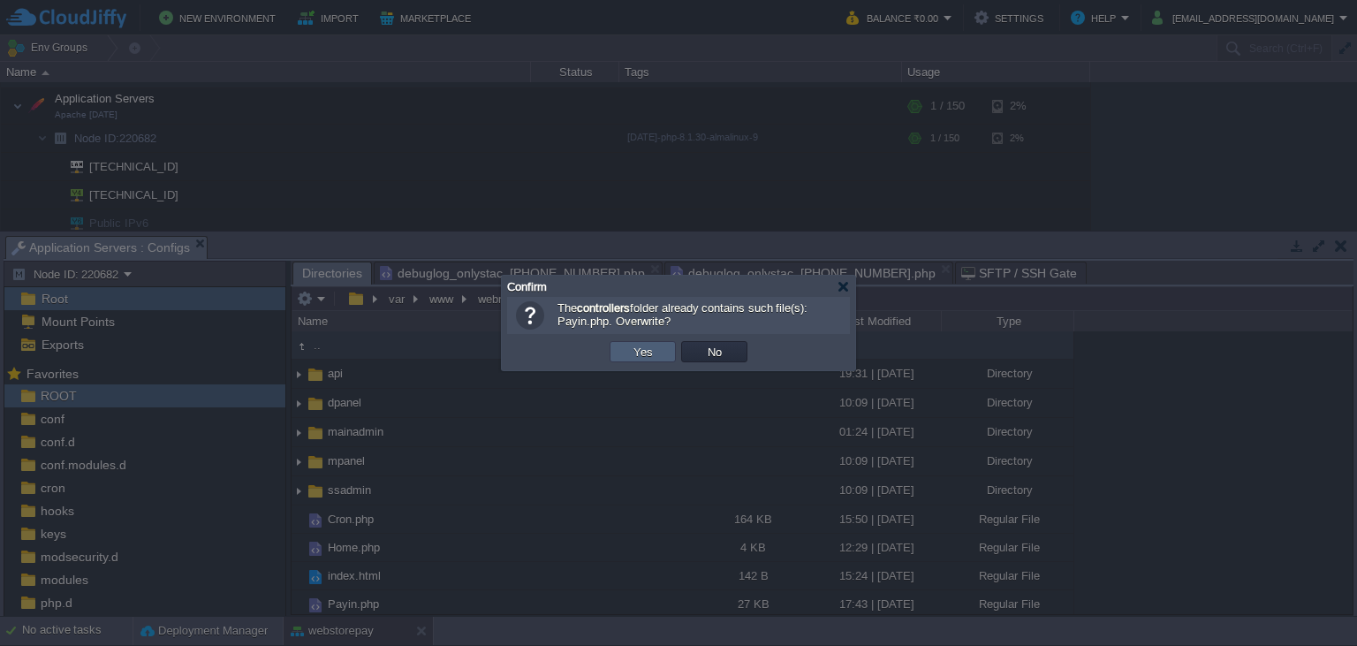
click at [646, 359] on button "Yes" at bounding box center [643, 352] width 30 height 16
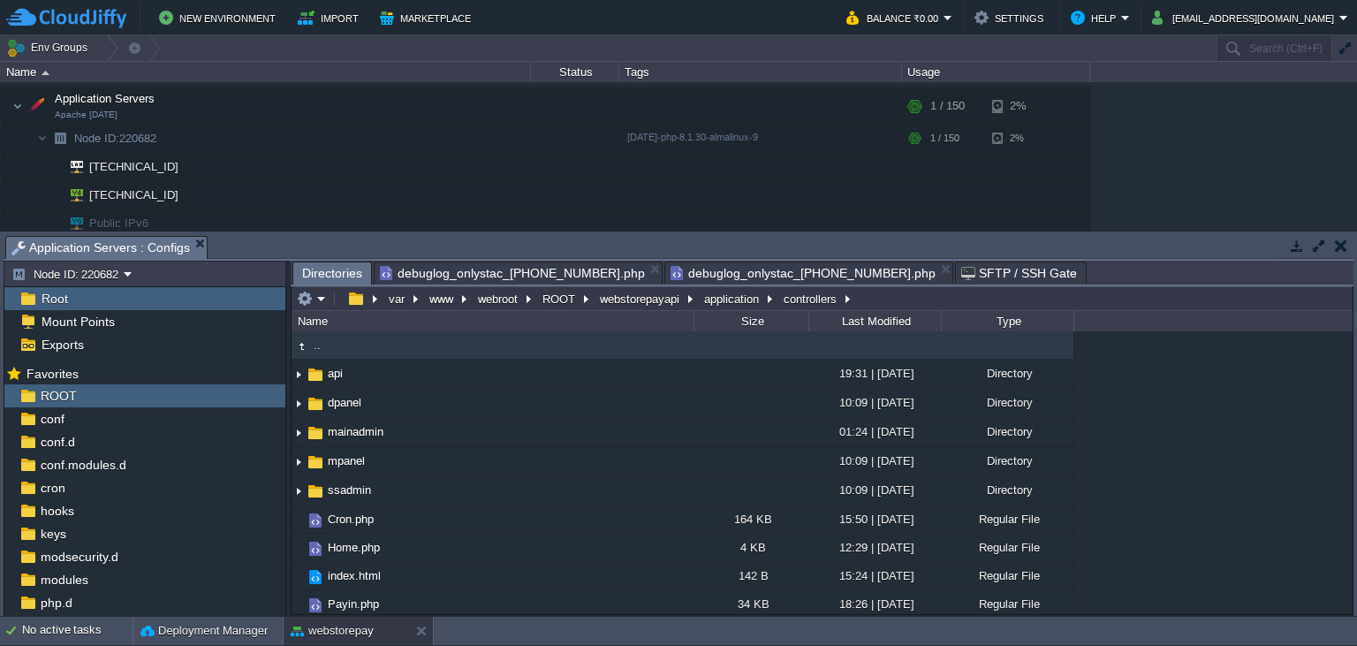
click at [714, 272] on span "debuglog_onlystac_[PHONE_NUMBER].php" at bounding box center [802, 272] width 265 height 21
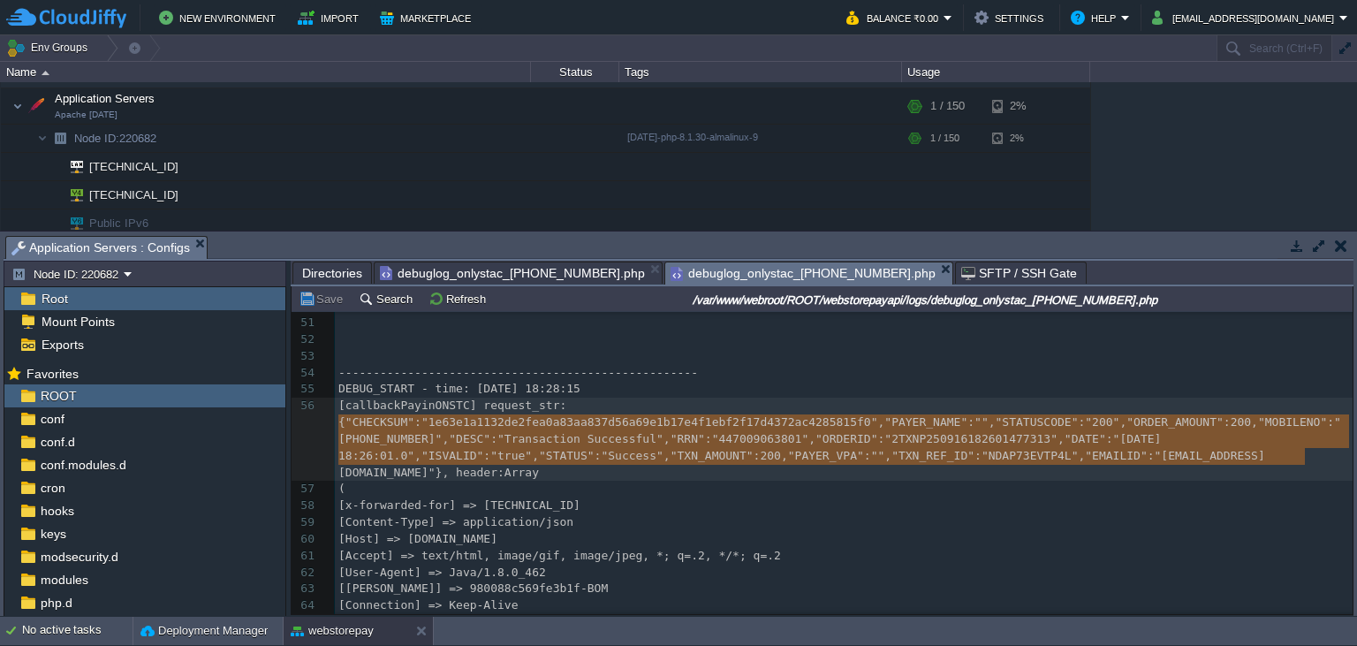
scroll to position [883, 0]
click at [458, 301] on button "Refresh" at bounding box center [459, 299] width 63 height 16
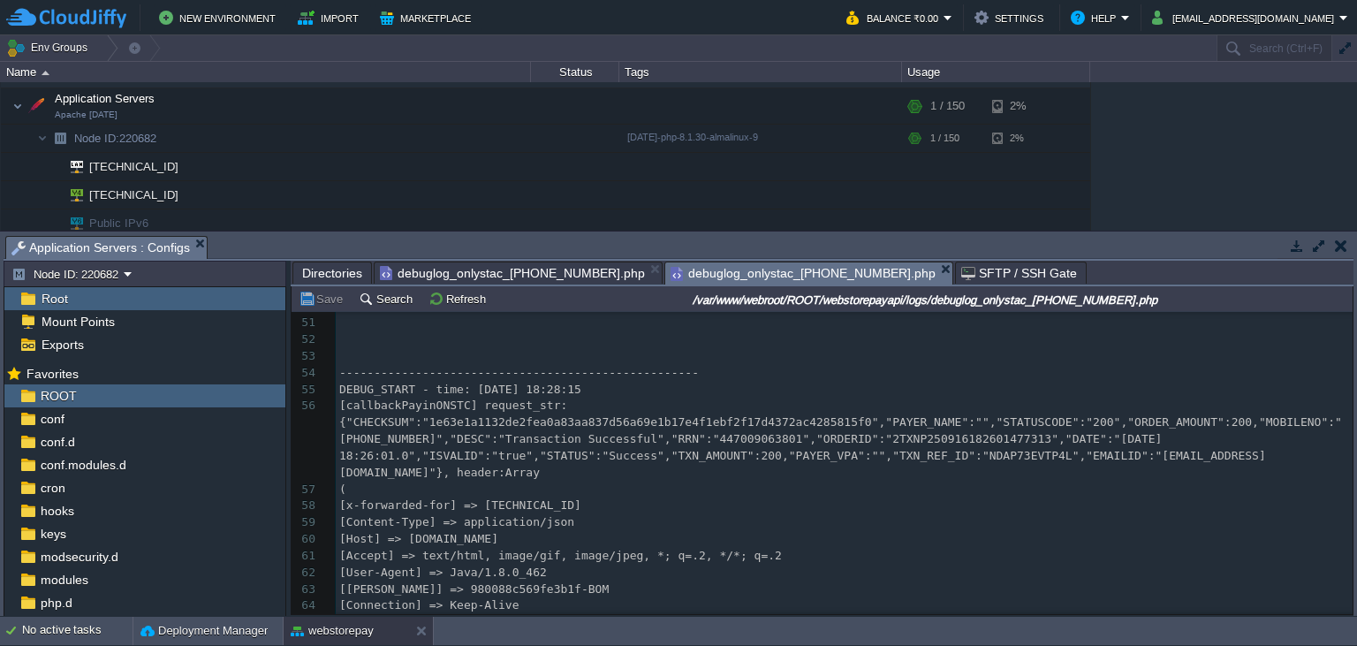
click at [333, 274] on span "Directories" at bounding box center [332, 272] width 60 height 21
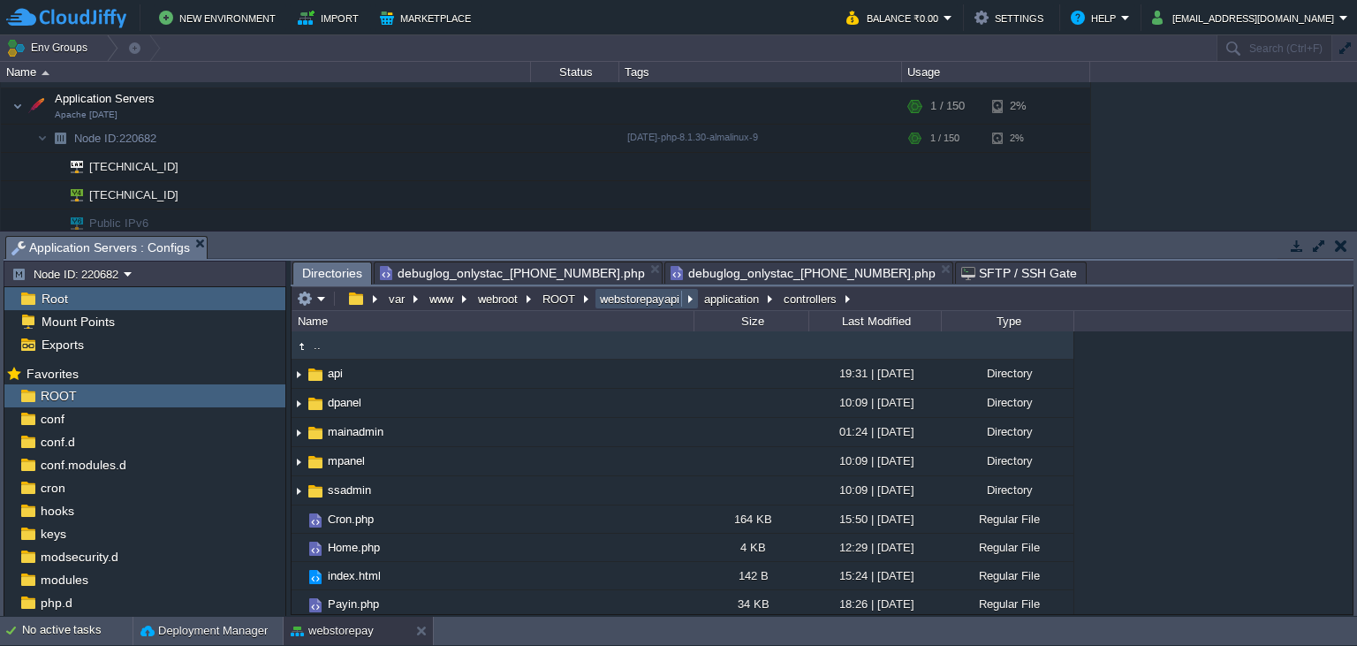
click at [641, 299] on button "webstorepayapi" at bounding box center [640, 299] width 87 height 16
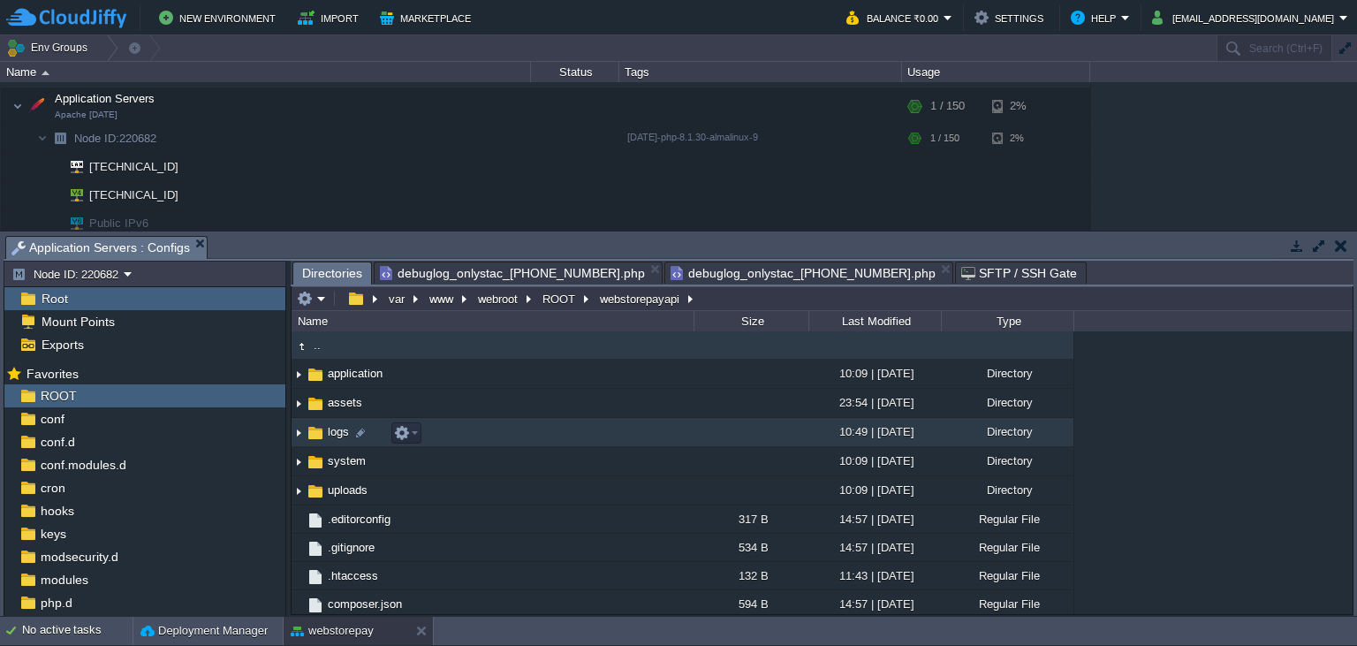
click at [321, 436] on img at bounding box center [315, 432] width 19 height 19
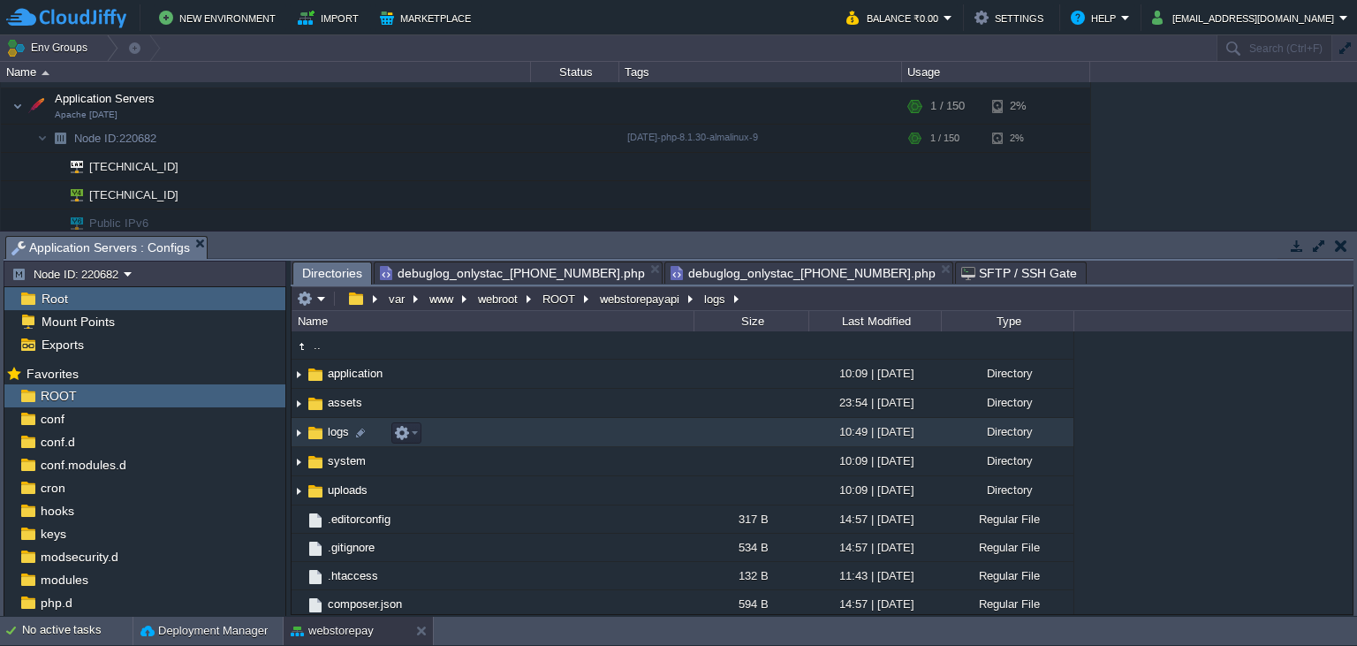
click at [321, 436] on img at bounding box center [315, 432] width 19 height 19
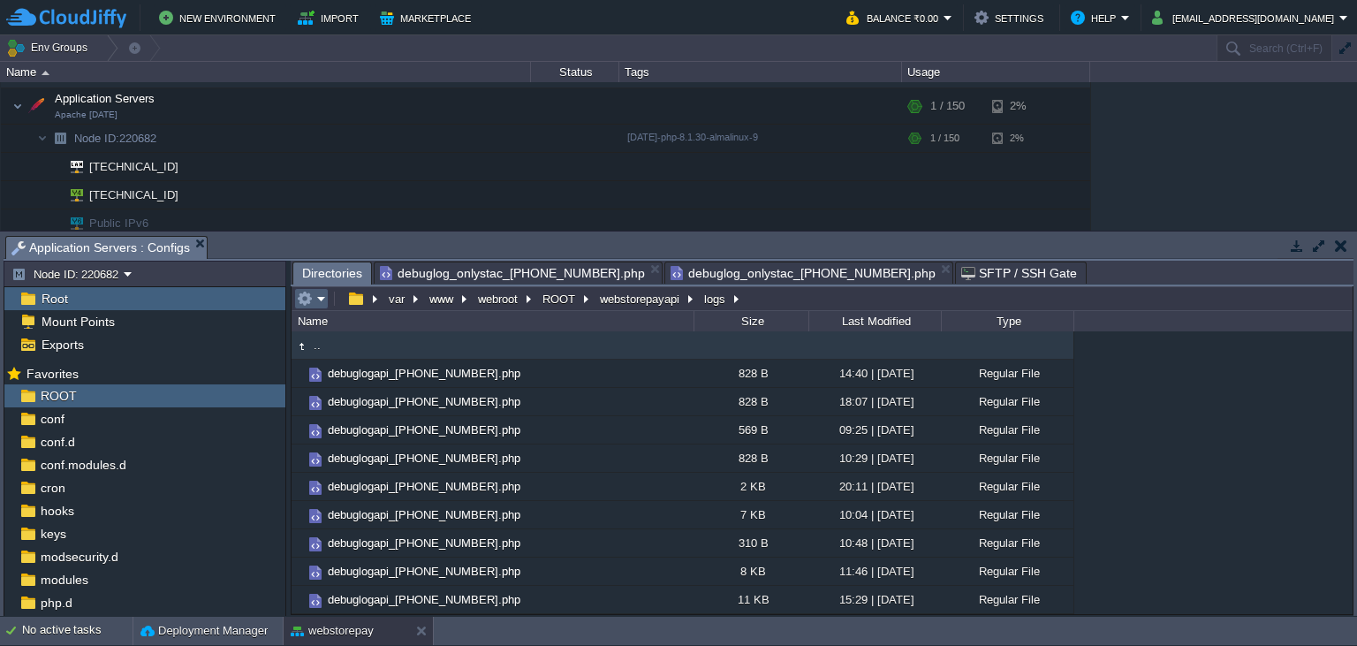
click at [306, 299] on button "button" at bounding box center [305, 299] width 16 height 16
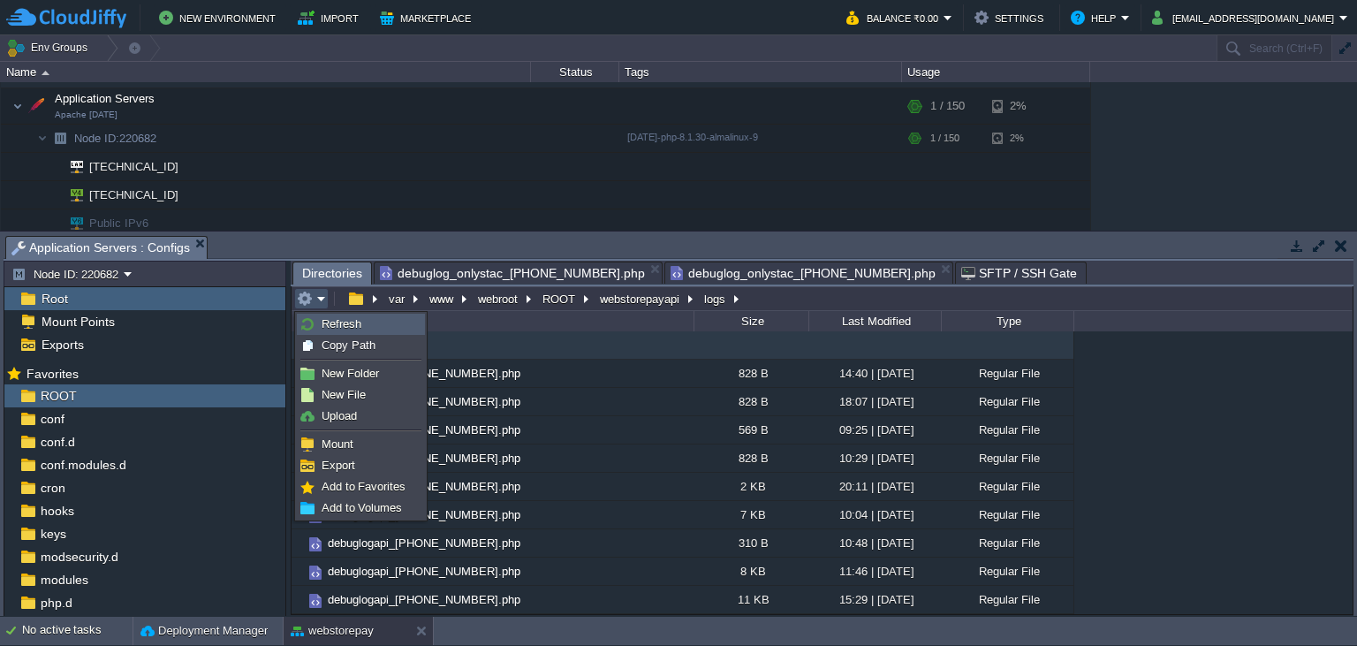
click at [330, 327] on span "Refresh" at bounding box center [341, 323] width 40 height 13
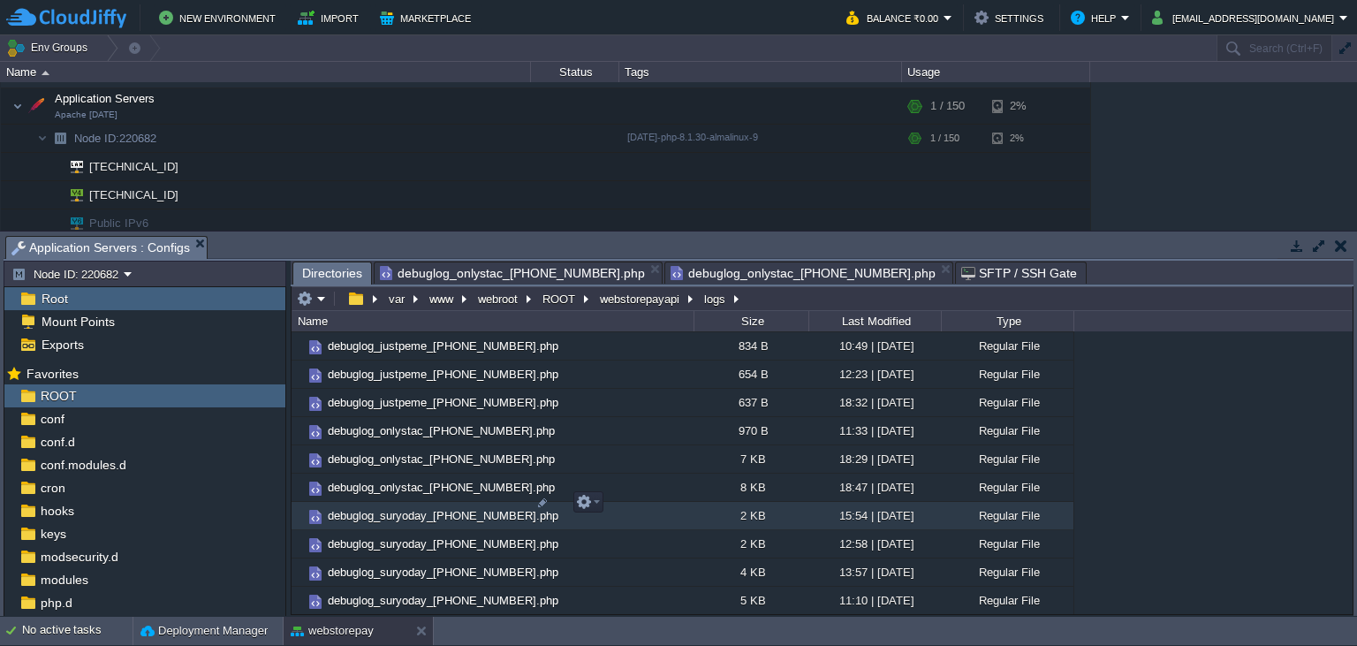
scroll to position [1852, 0]
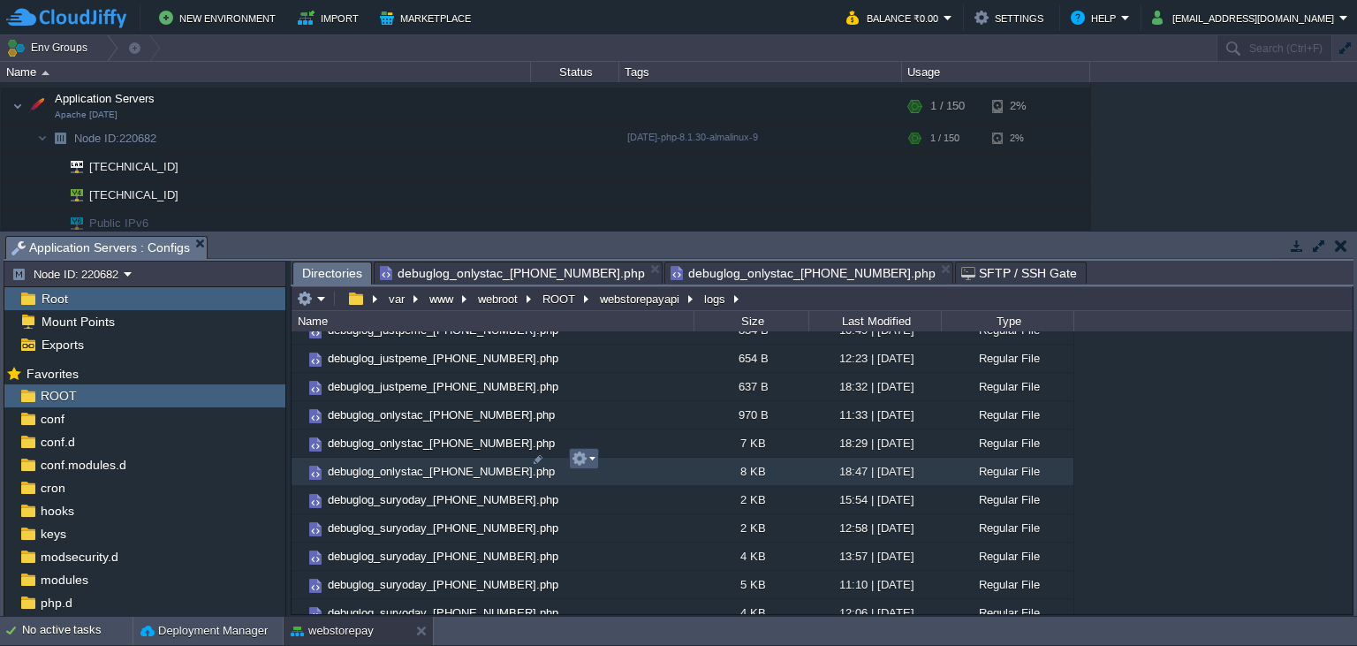
click at [589, 462] on em at bounding box center [583, 458] width 24 height 16
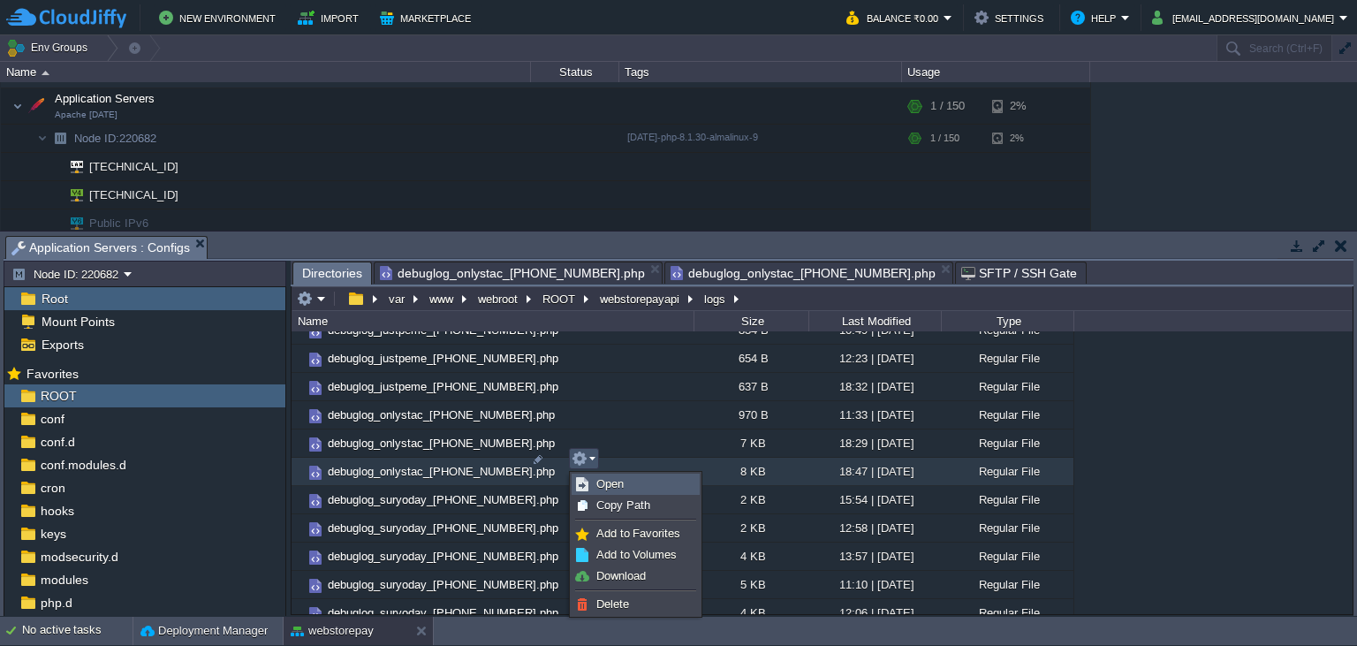
click at [609, 482] on span "Open" at bounding box center [609, 483] width 27 height 13
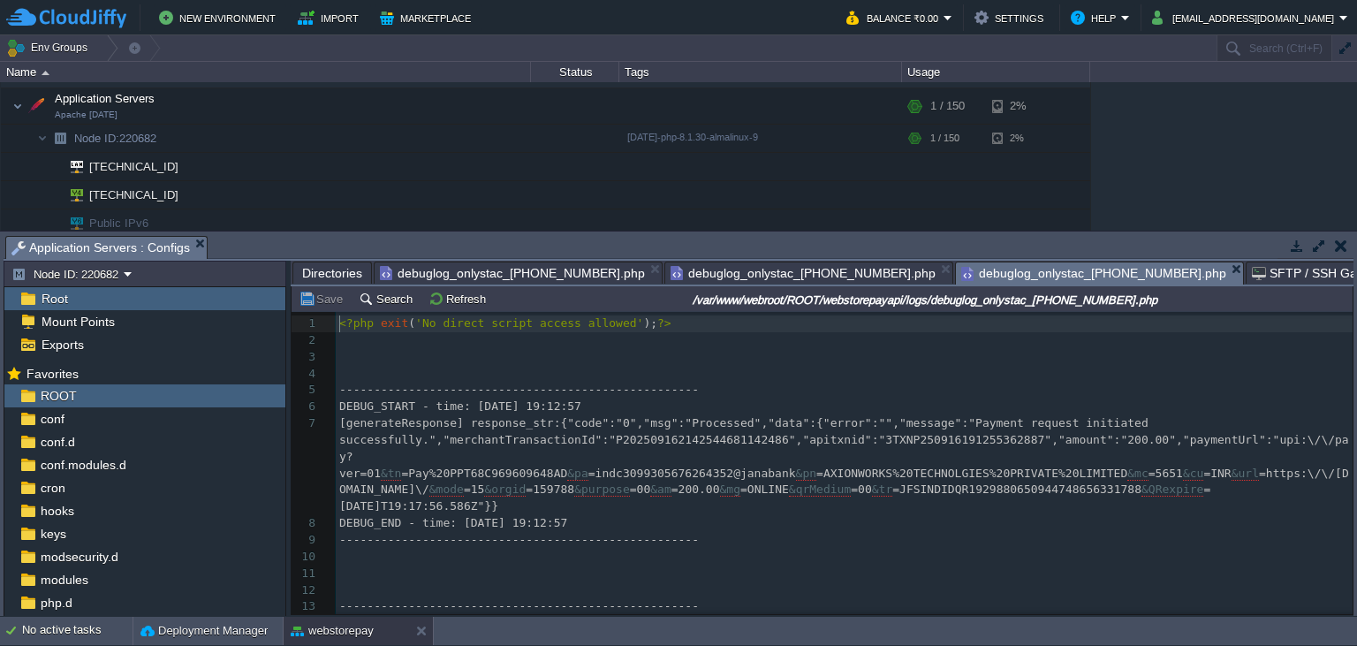
scroll to position [6, 0]
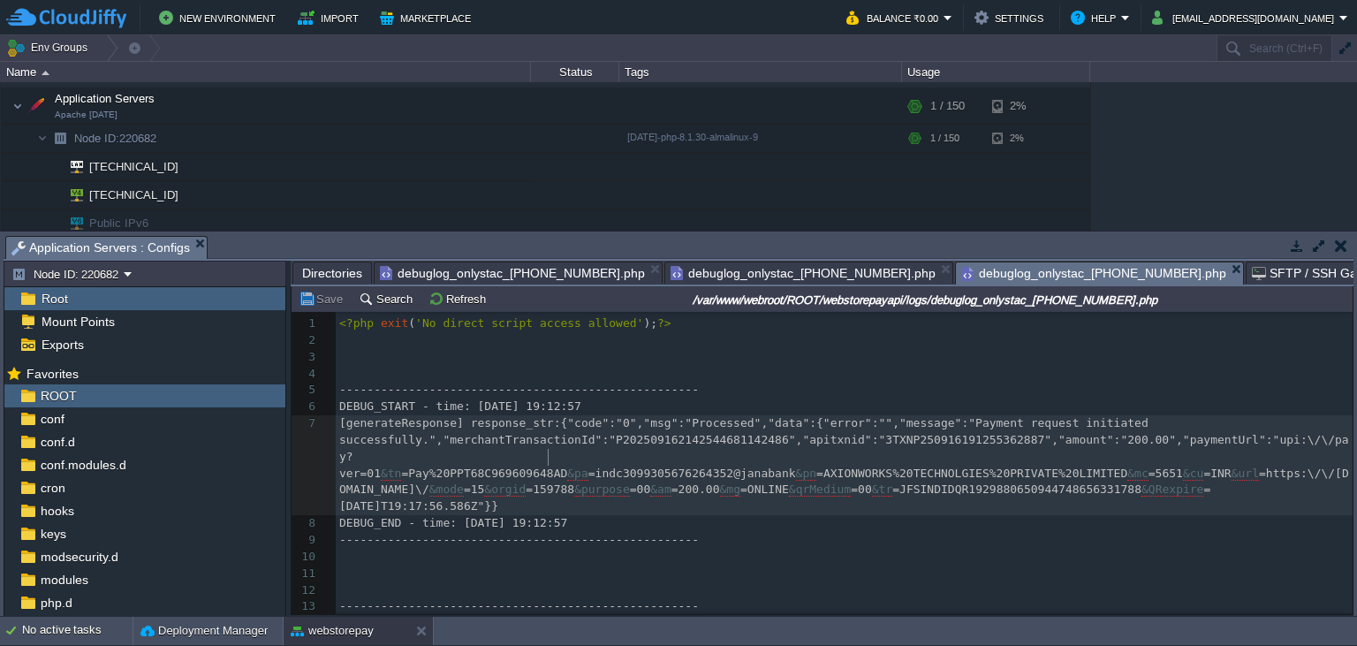
click at [548, 451] on pre "[generateResponse] response_str:{"code":"0","msg":"Processed","data":{"error":"…" at bounding box center [844, 465] width 1017 height 100
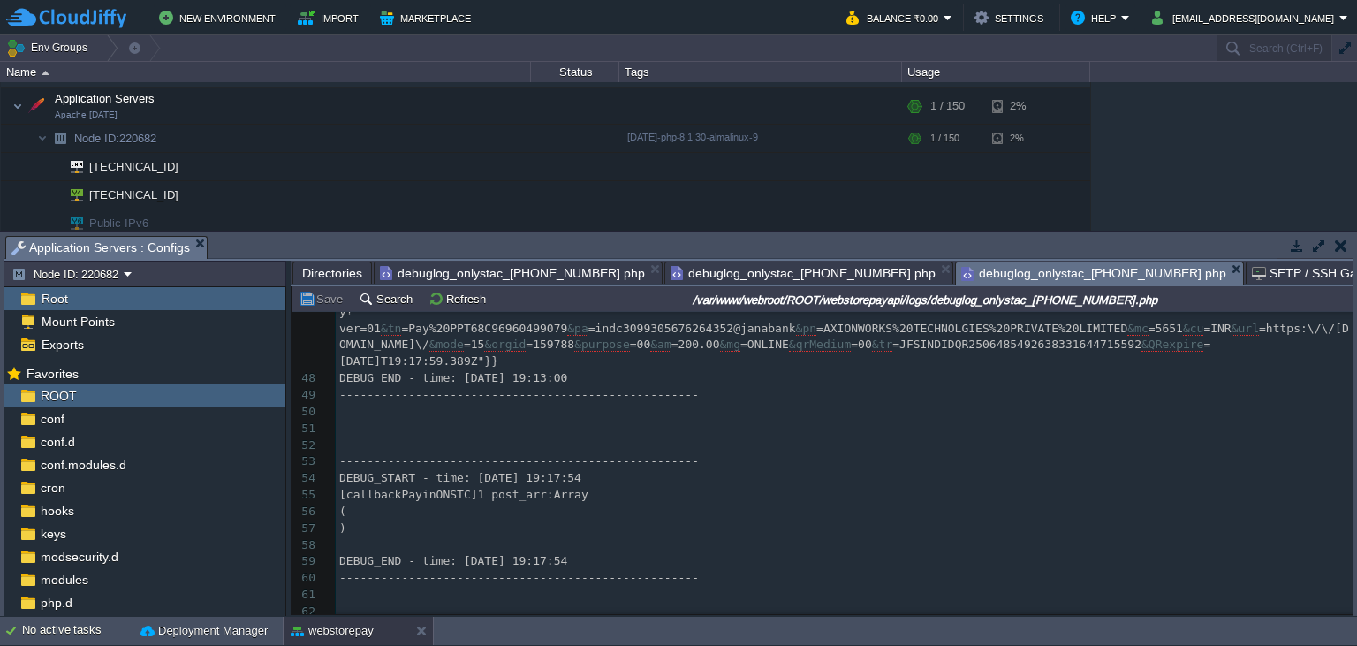
scroll to position [0, 0]
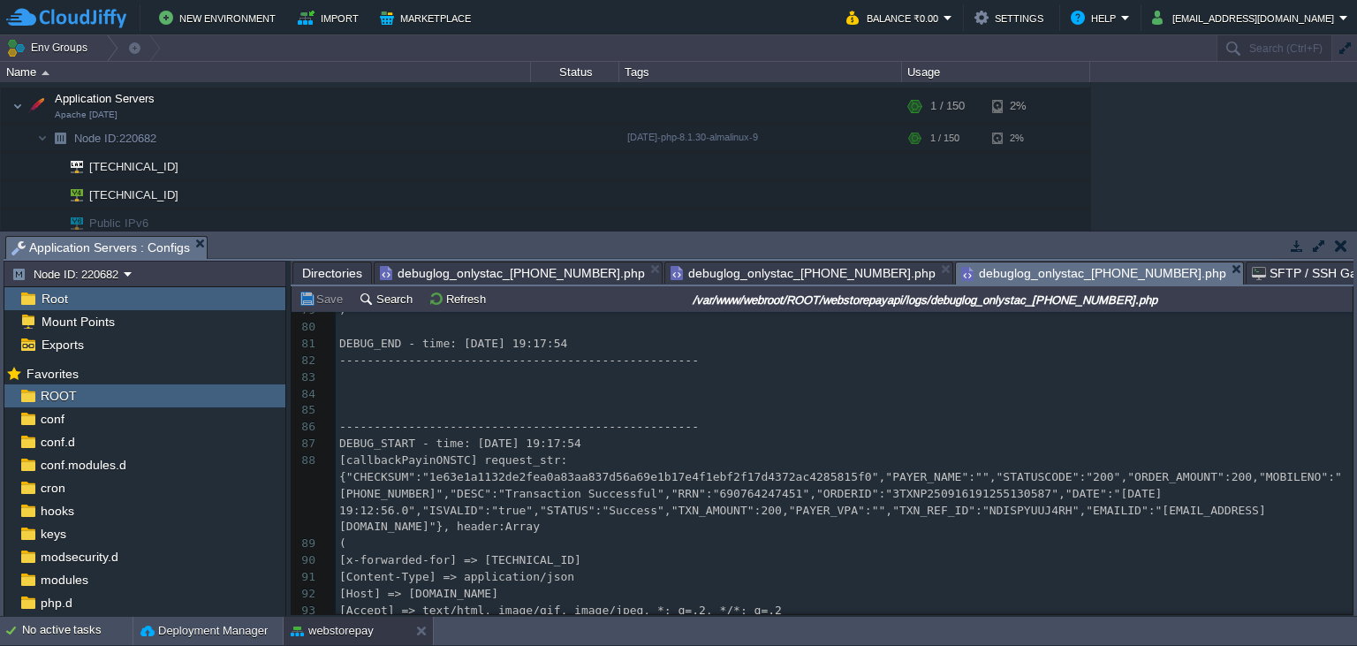
click at [590, 510] on span "[callbackPayinONSTC] request_str:{"CHECKSUM":"1e63e1a1132de2fea0a83aa837d56a69e…" at bounding box center [840, 492] width 1002 height 79
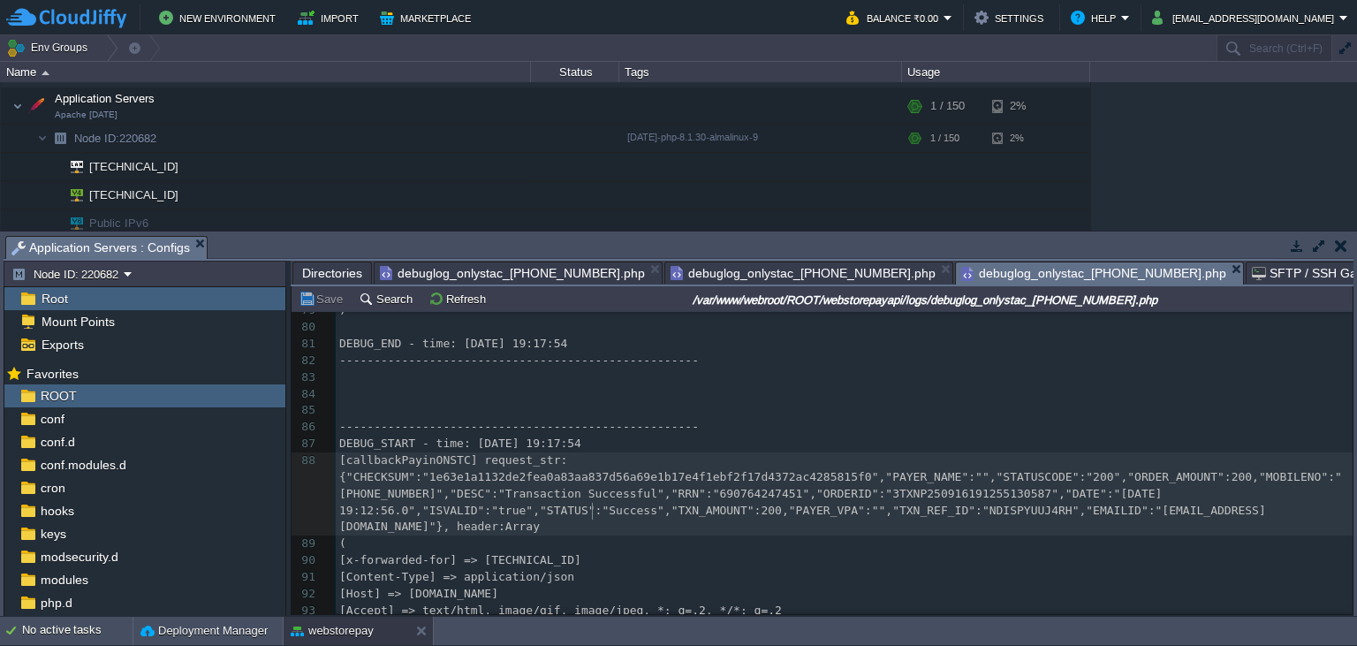
type textarea "Success"
